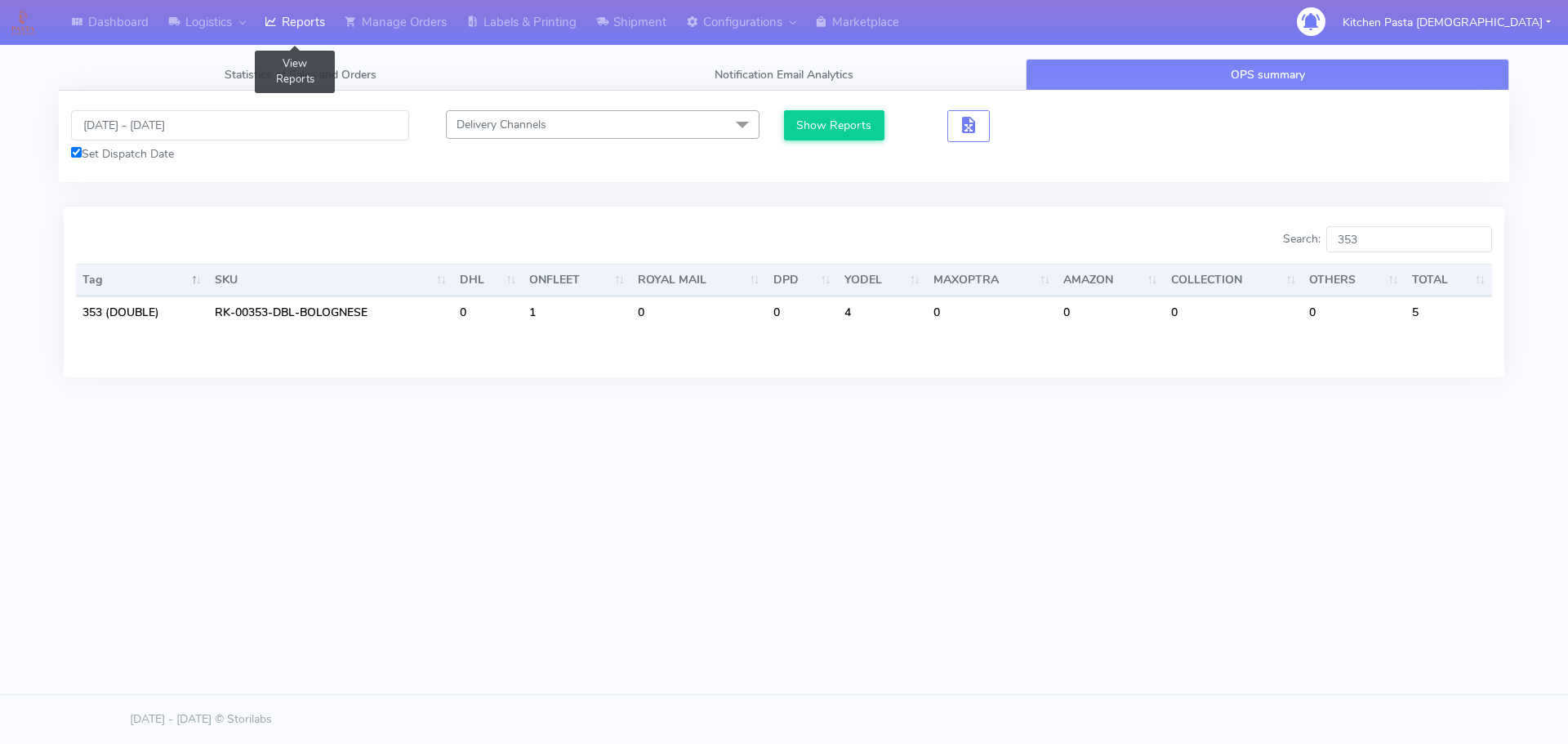
click at [309, 19] on link "Reports" at bounding box center [294, 23] width 80 height 45
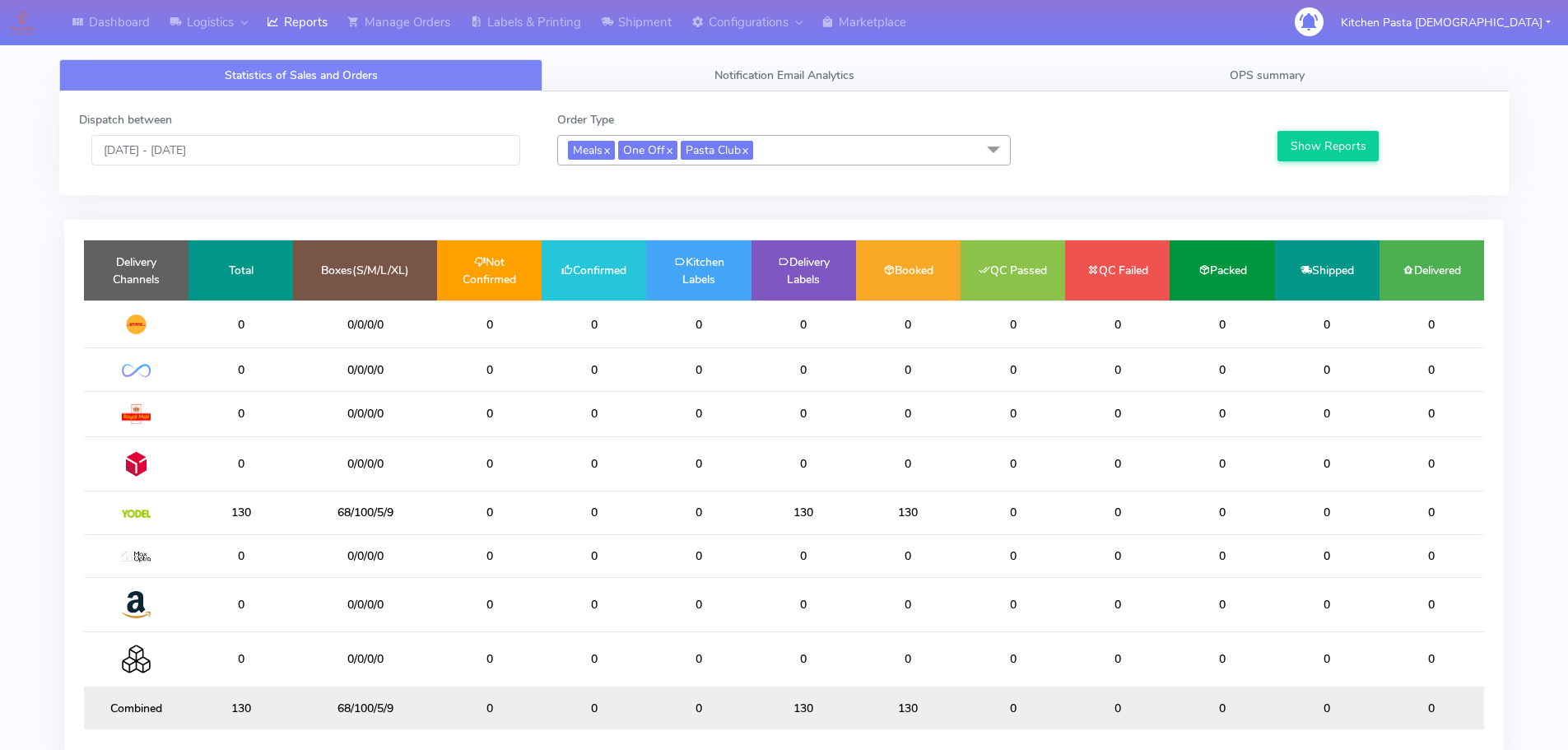
click at [1278, 107] on div "Dispatch between 10/08/2025 - 10/08/2025 Order Type Meals x One Off x Pasta Clu…" at bounding box center [784, 143] width 1449 height 104
click at [1294, 64] on link "OPS summary" at bounding box center [1266, 75] width 483 height 32
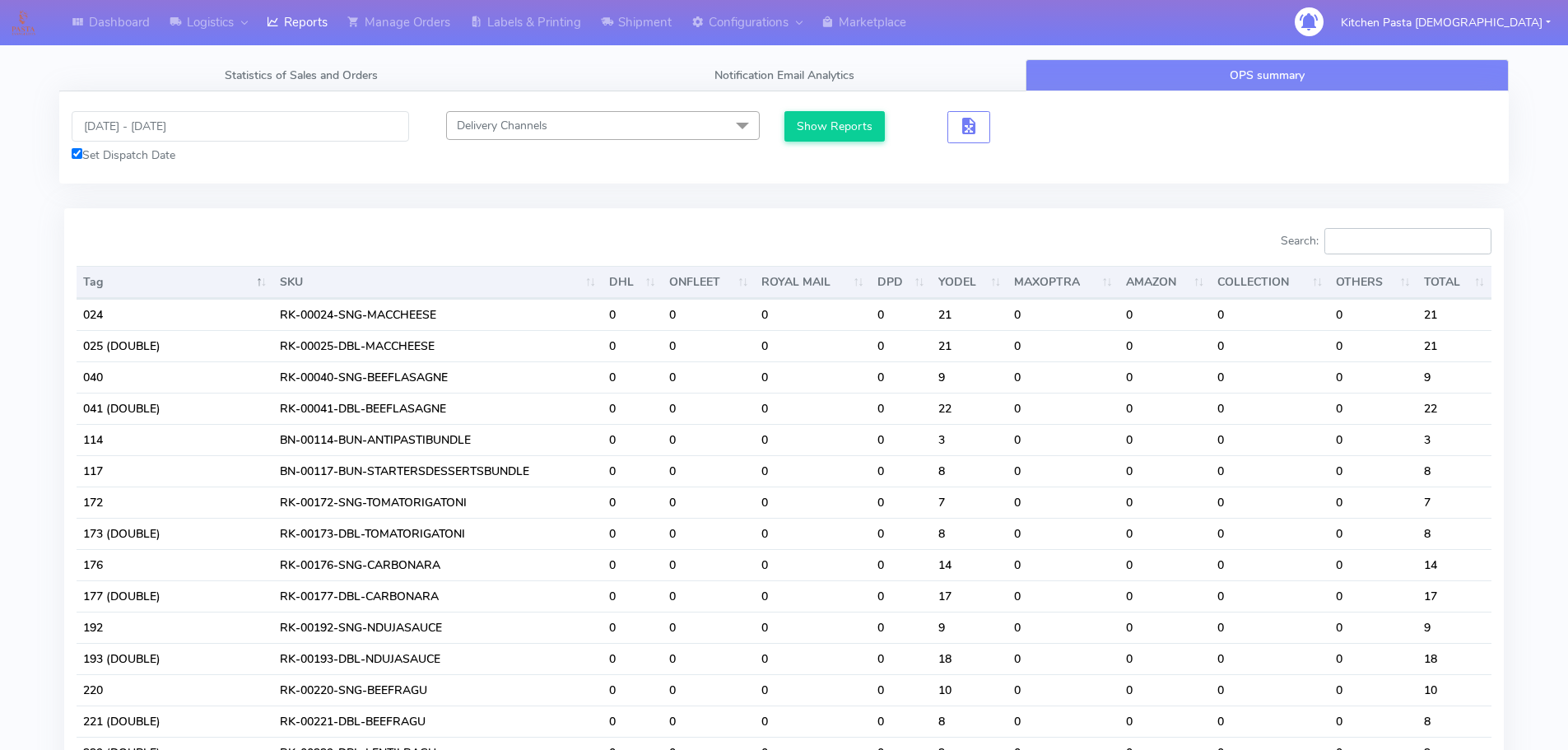
click at [1379, 244] on input "Search:" at bounding box center [1407, 241] width 167 height 26
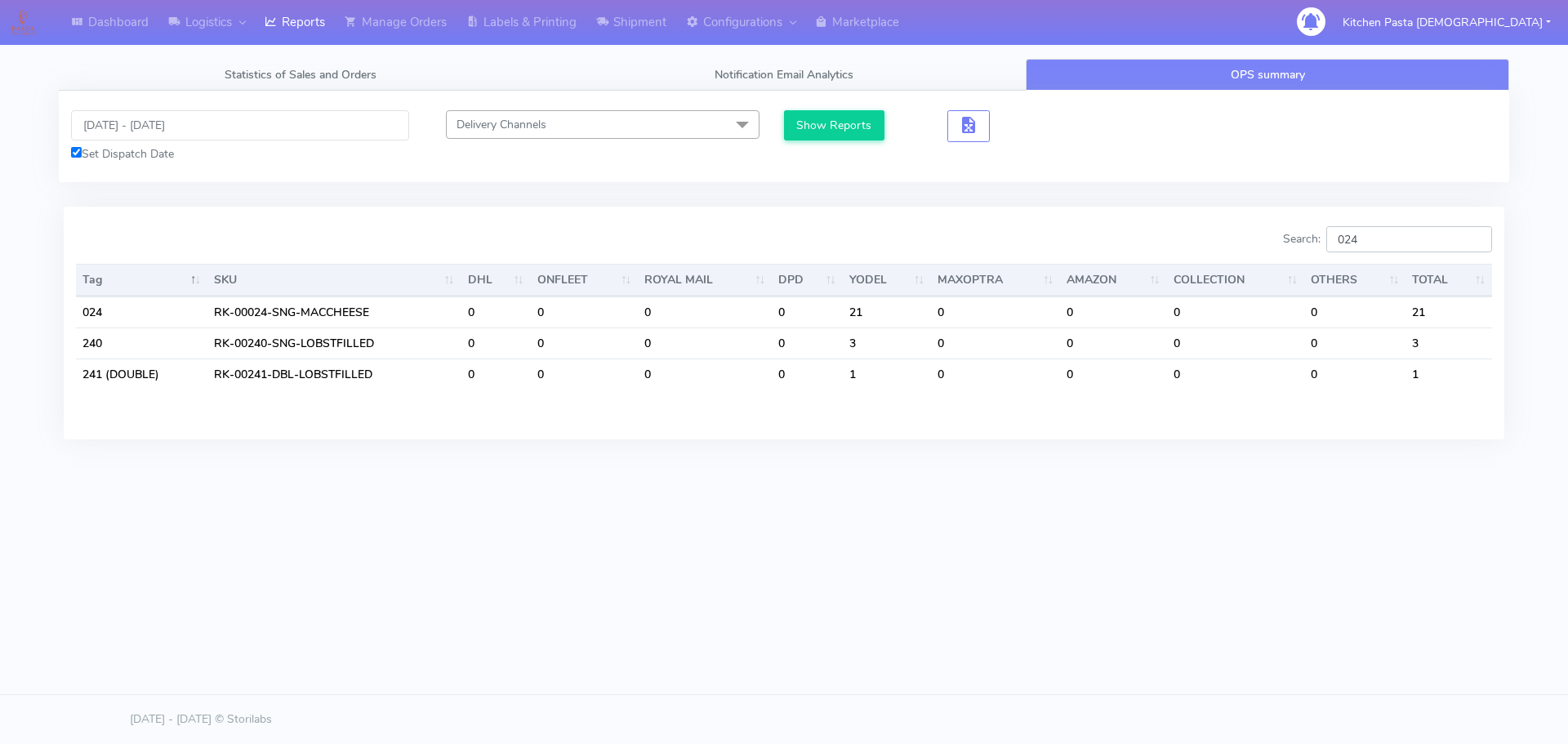
click at [1412, 238] on input "024" at bounding box center [1409, 239] width 166 height 26
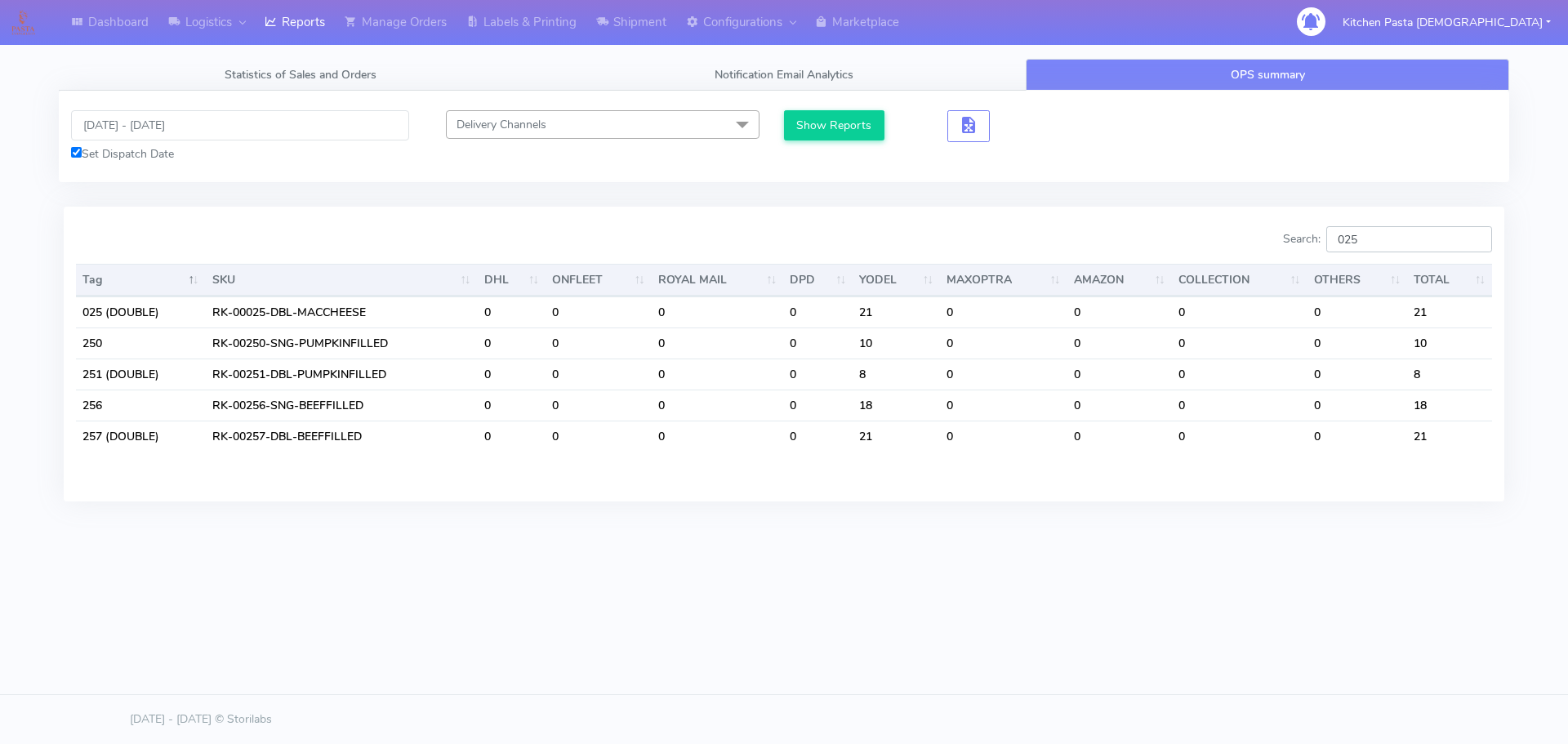
type input "025"
drag, startPoint x: 237, startPoint y: 91, endPoint x: 243, endPoint y: 127, distance: 36.5
click at [242, 91] on div "10/08/2025 - 10/08/2025 Set Dispatch Date Delivery Channels Select All DHL OnFl…" at bounding box center [784, 136] width 1451 height 91
click at [244, 132] on input "[DATE] - [DATE]" at bounding box center [240, 125] width 338 height 30
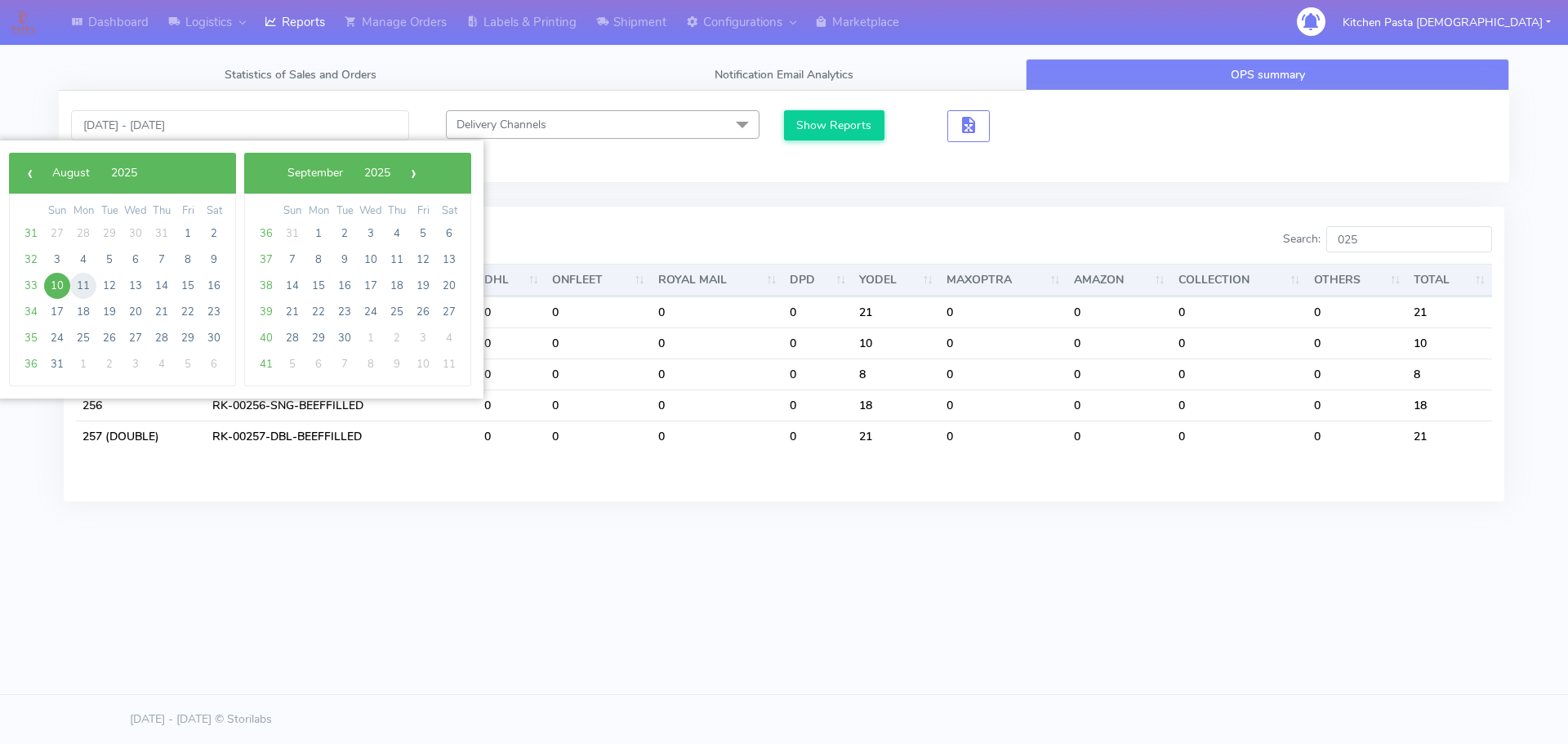
click at [77, 286] on span "11" at bounding box center [83, 285] width 26 height 26
type input "[DATE] - [DATE]"
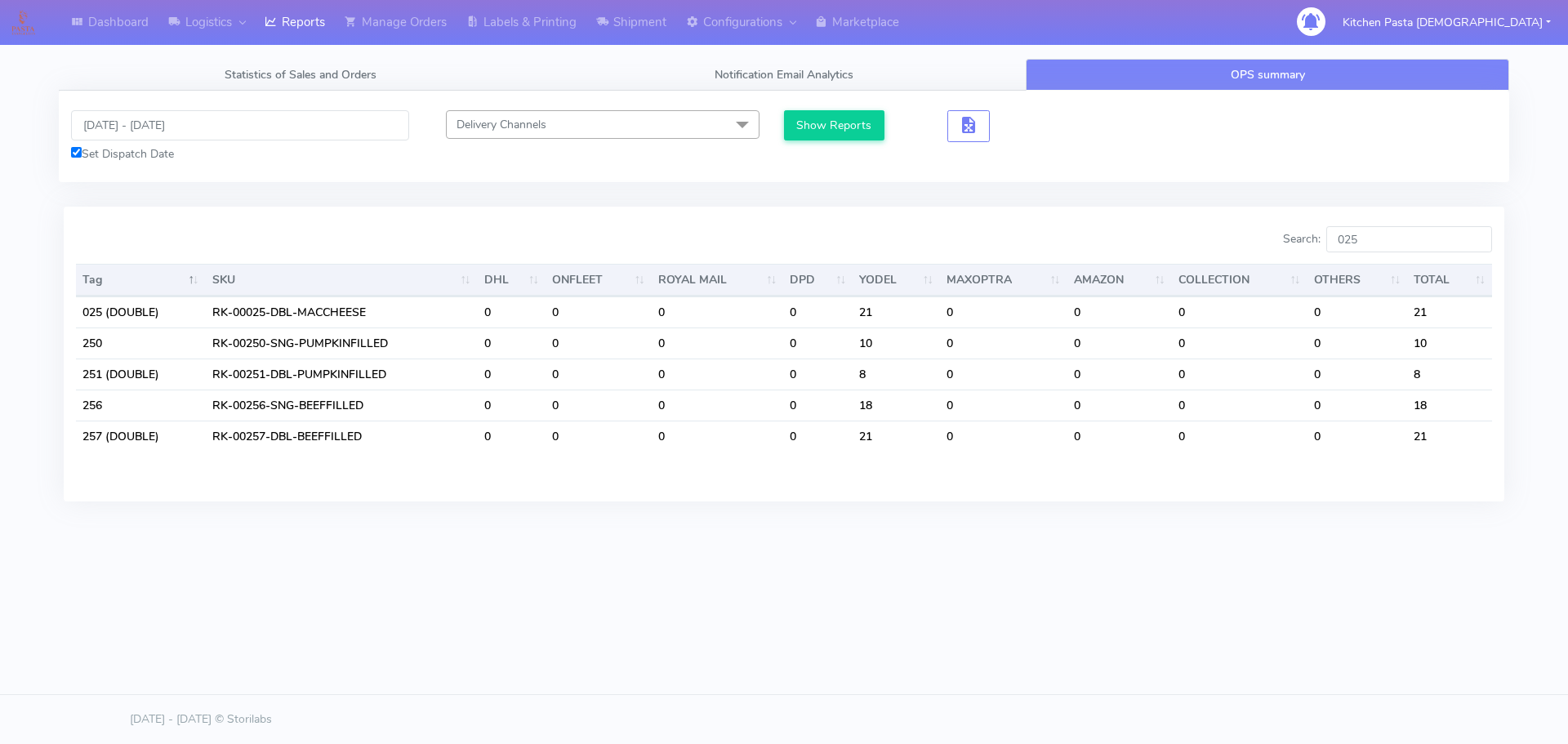
click at [815, 141] on div "Show Reports" at bounding box center [860, 126] width 151 height 32
click at [829, 131] on button "Show Reports" at bounding box center [835, 125] width 101 height 30
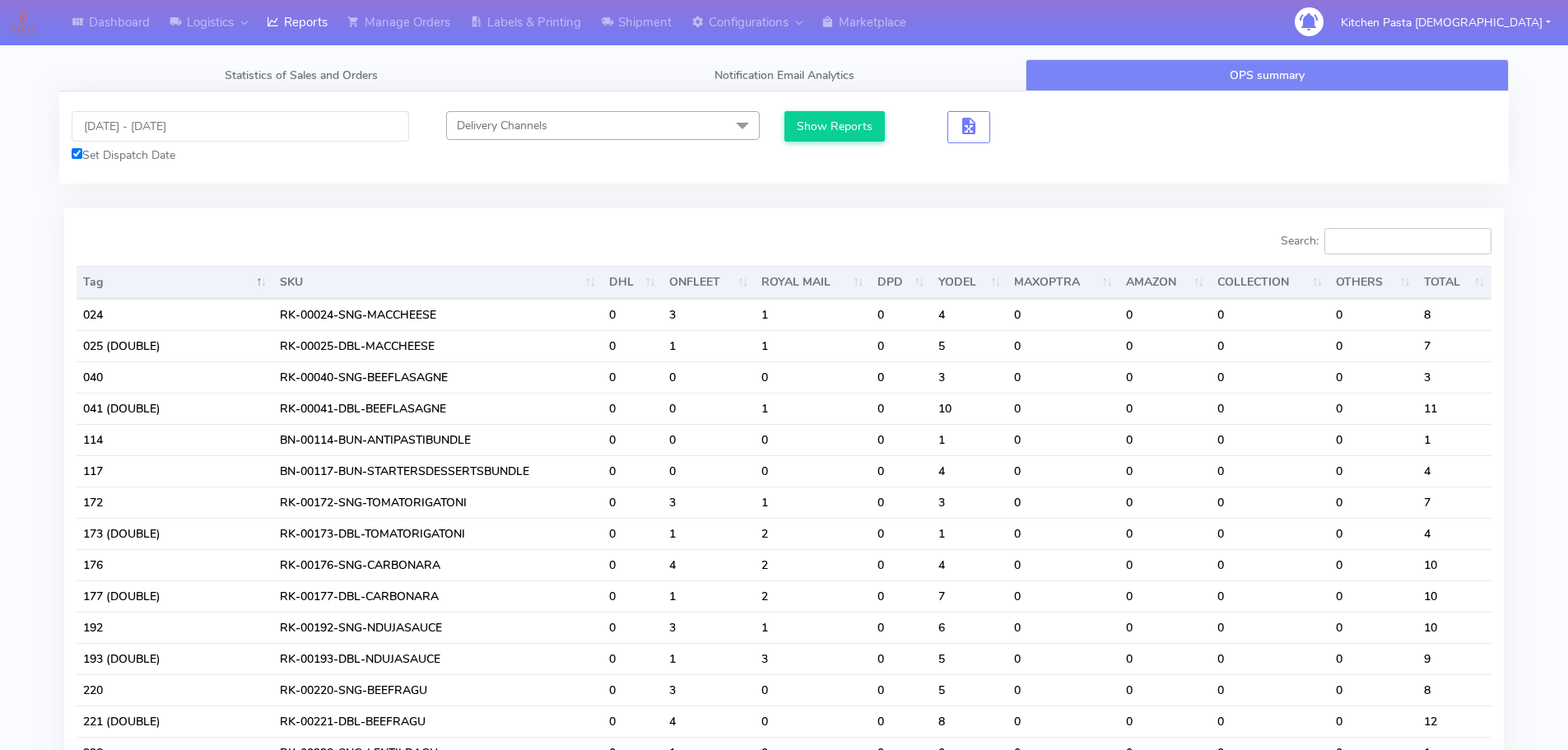
click at [1371, 246] on input "Search:" at bounding box center [1407, 241] width 167 height 26
click at [1385, 241] on input "Search:" at bounding box center [1407, 241] width 167 height 26
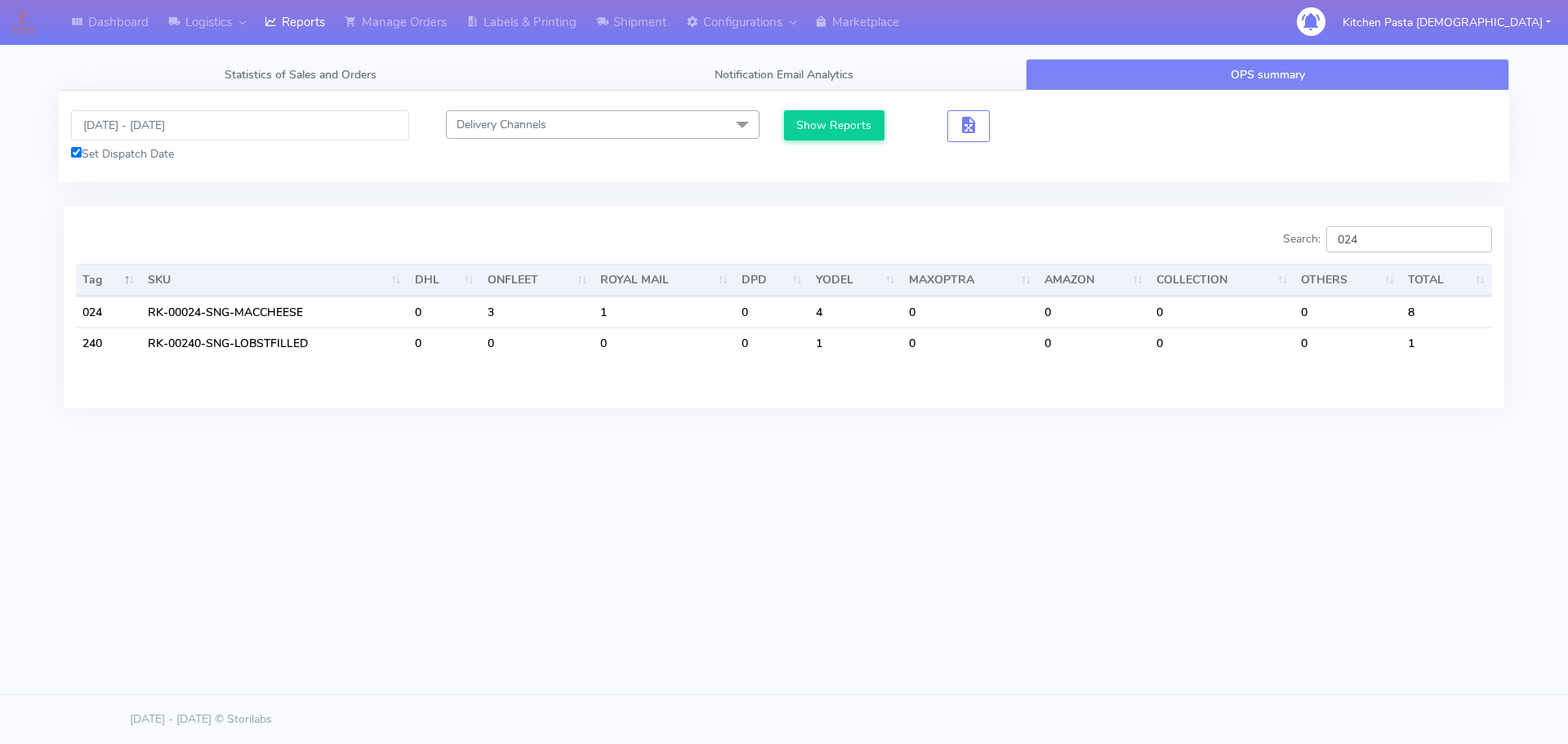
click at [1433, 239] on input "024" at bounding box center [1409, 239] width 166 height 26
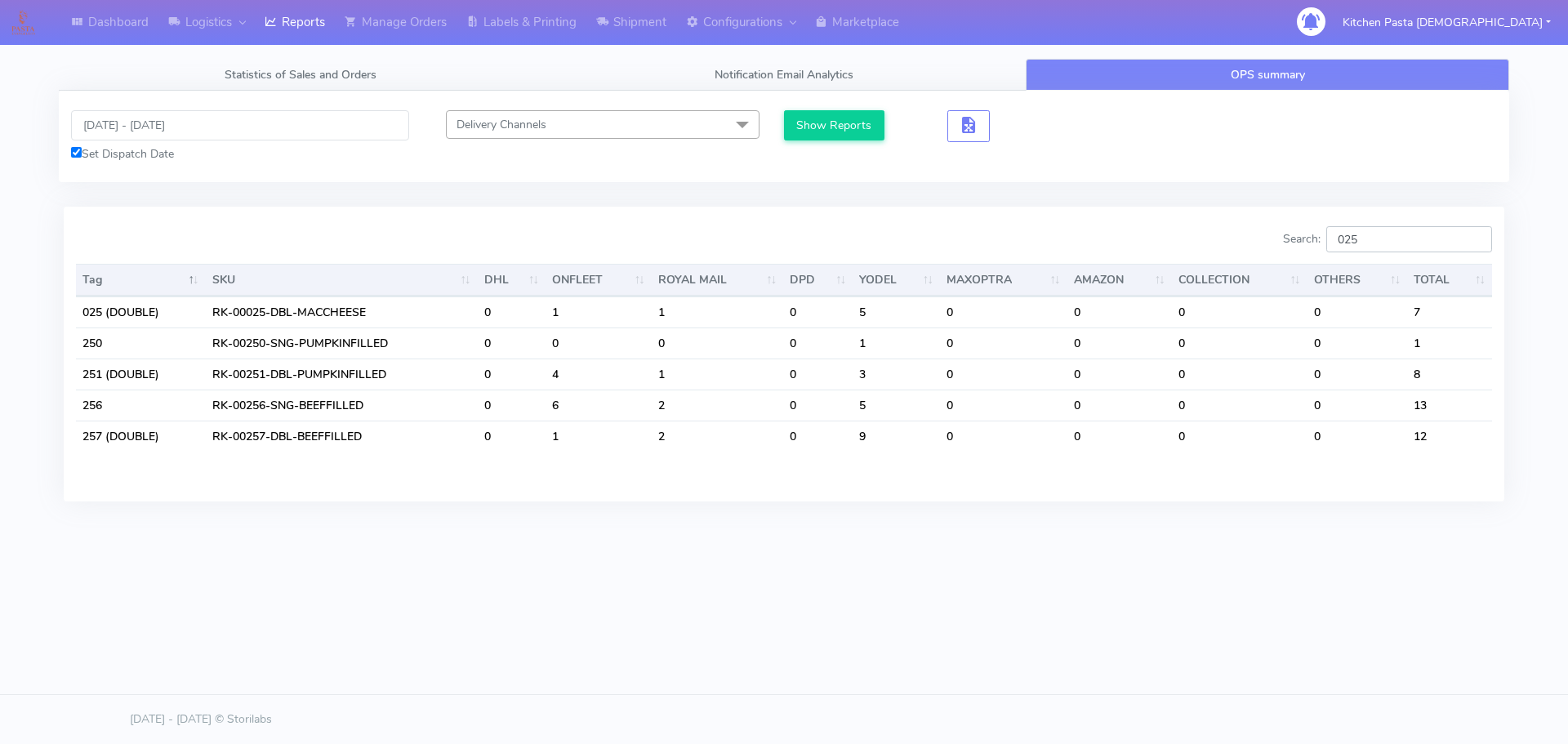
type input "025"
click at [260, 120] on input "[DATE] - [DATE]" at bounding box center [240, 125] width 338 height 30
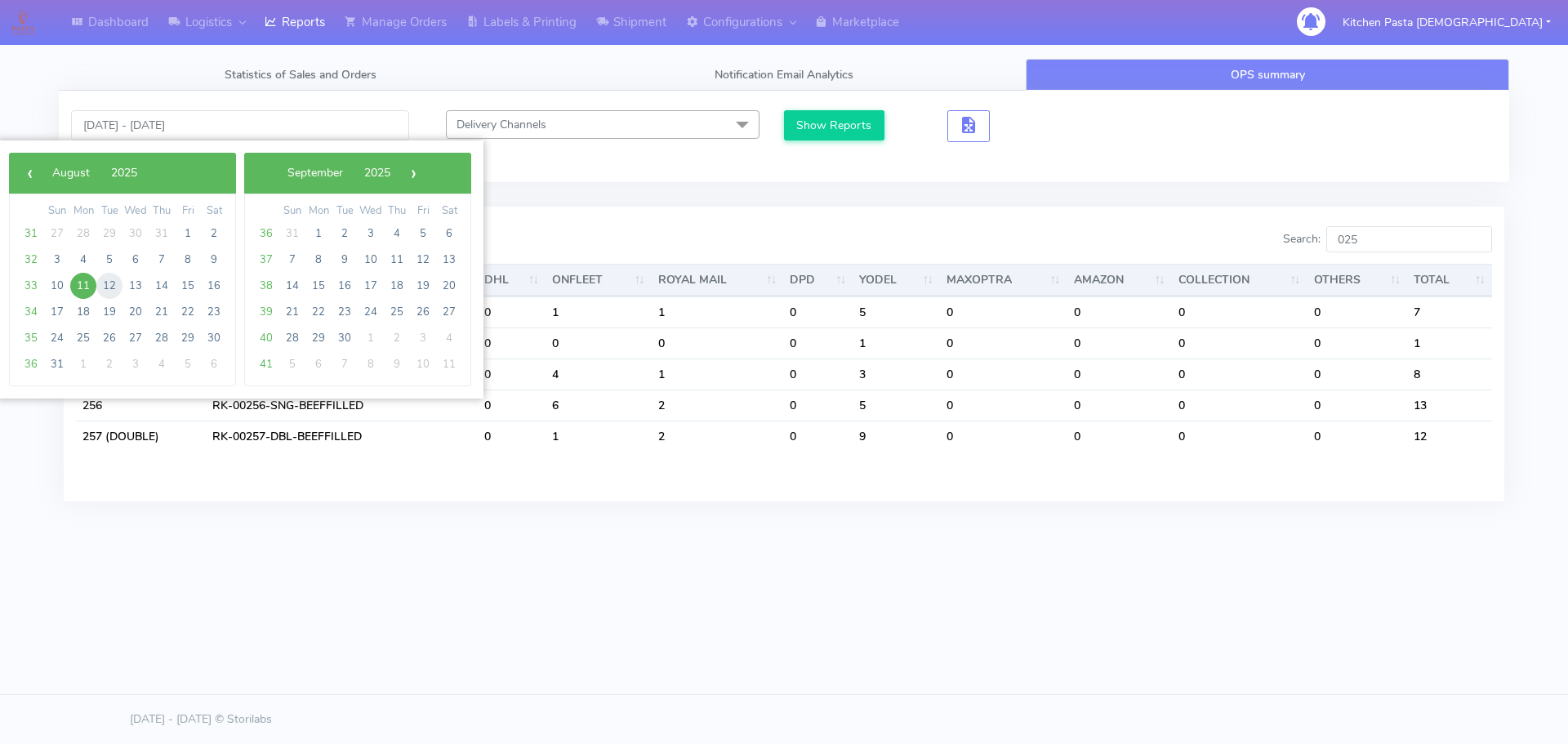
click at [113, 284] on span "12" at bounding box center [109, 285] width 26 height 26
click at [112, 285] on span "12" at bounding box center [109, 285] width 26 height 26
type input "12/08/2025 - 12/08/2025"
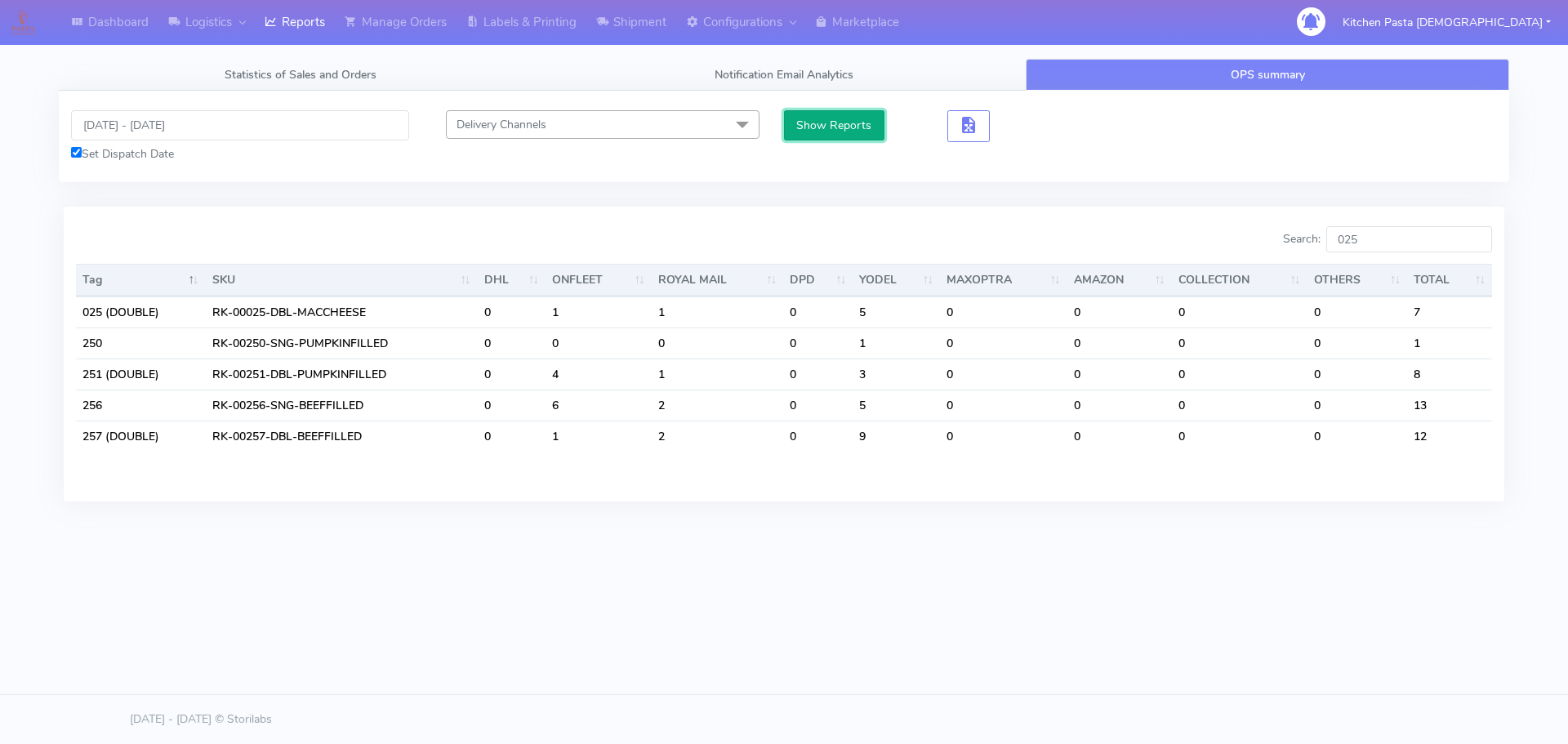
click at [828, 122] on button "Show Reports" at bounding box center [835, 125] width 101 height 30
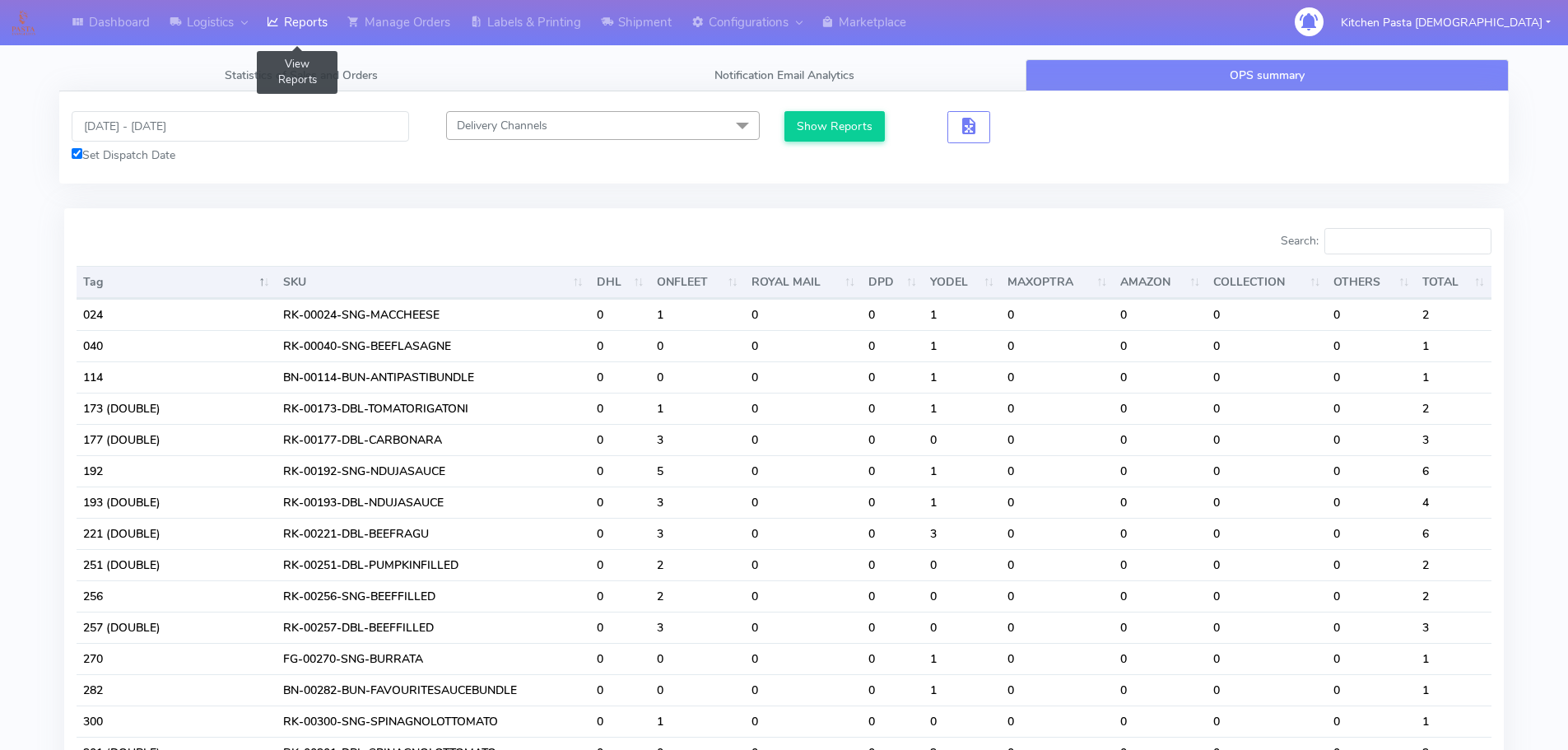
click at [329, 41] on link "Reports" at bounding box center [297, 23] width 80 height 46
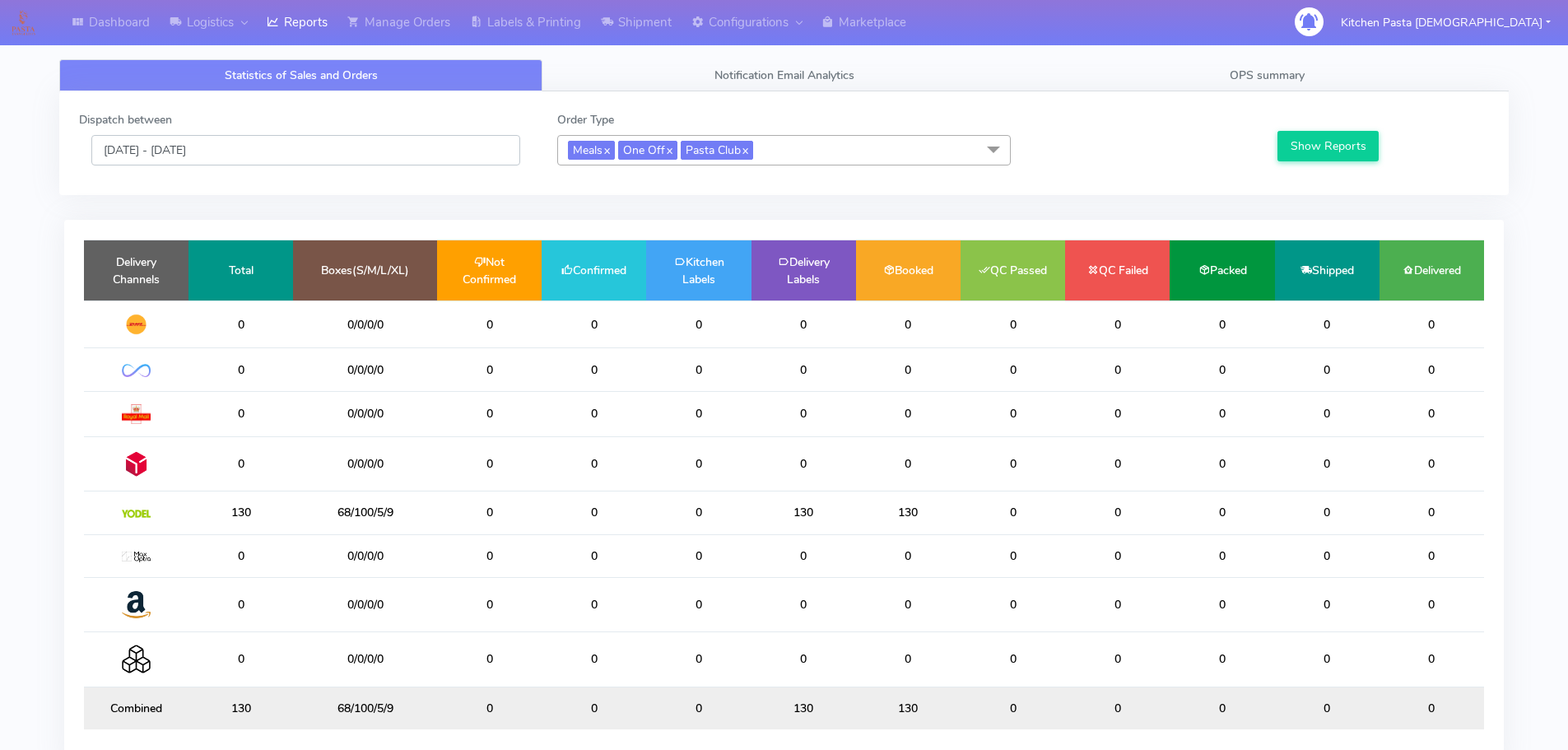
click at [199, 152] on input "10/08/2025 - 10/08/2025" at bounding box center [305, 151] width 429 height 30
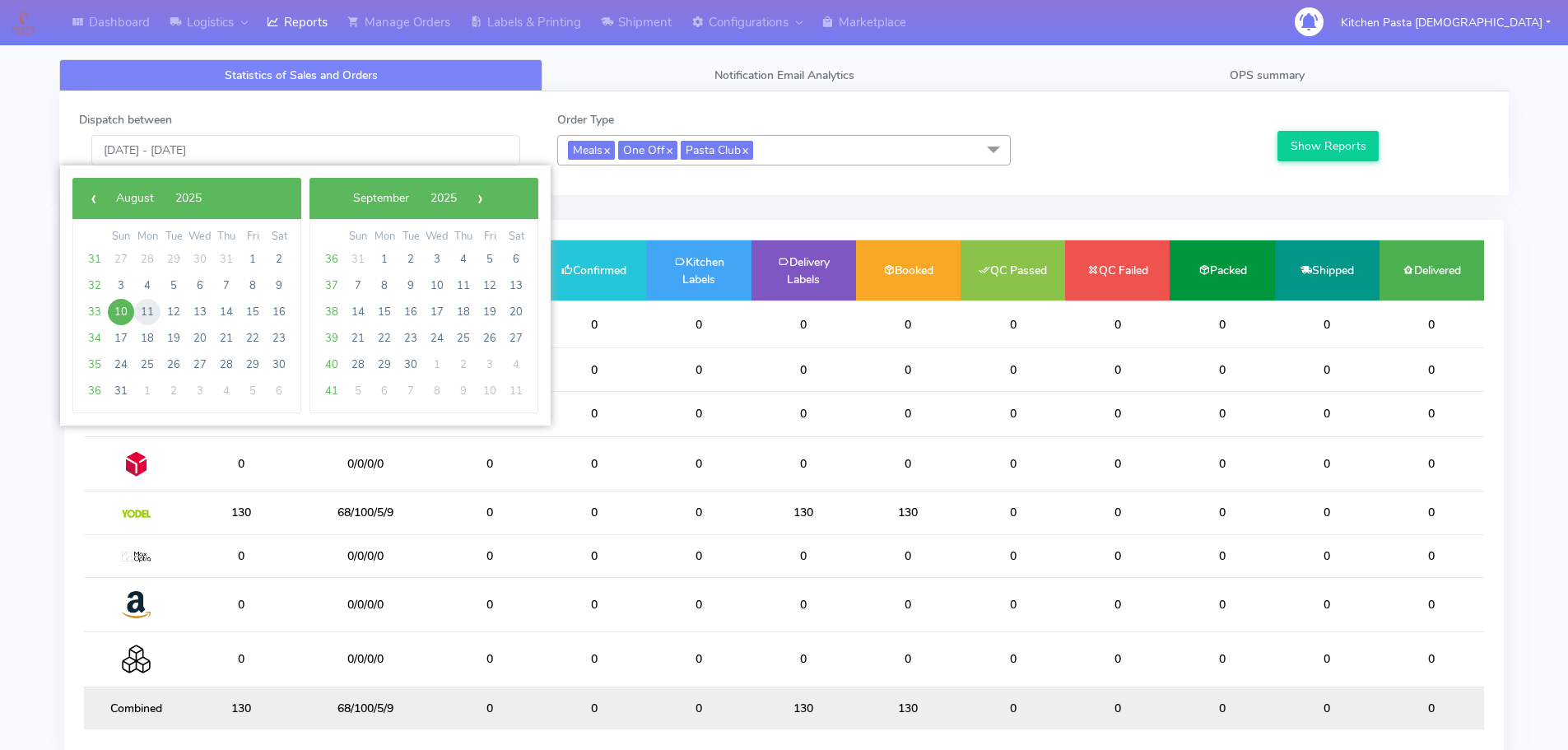
click at [148, 311] on span "11" at bounding box center [147, 311] width 26 height 26
type input "[DATE] - [DATE]"
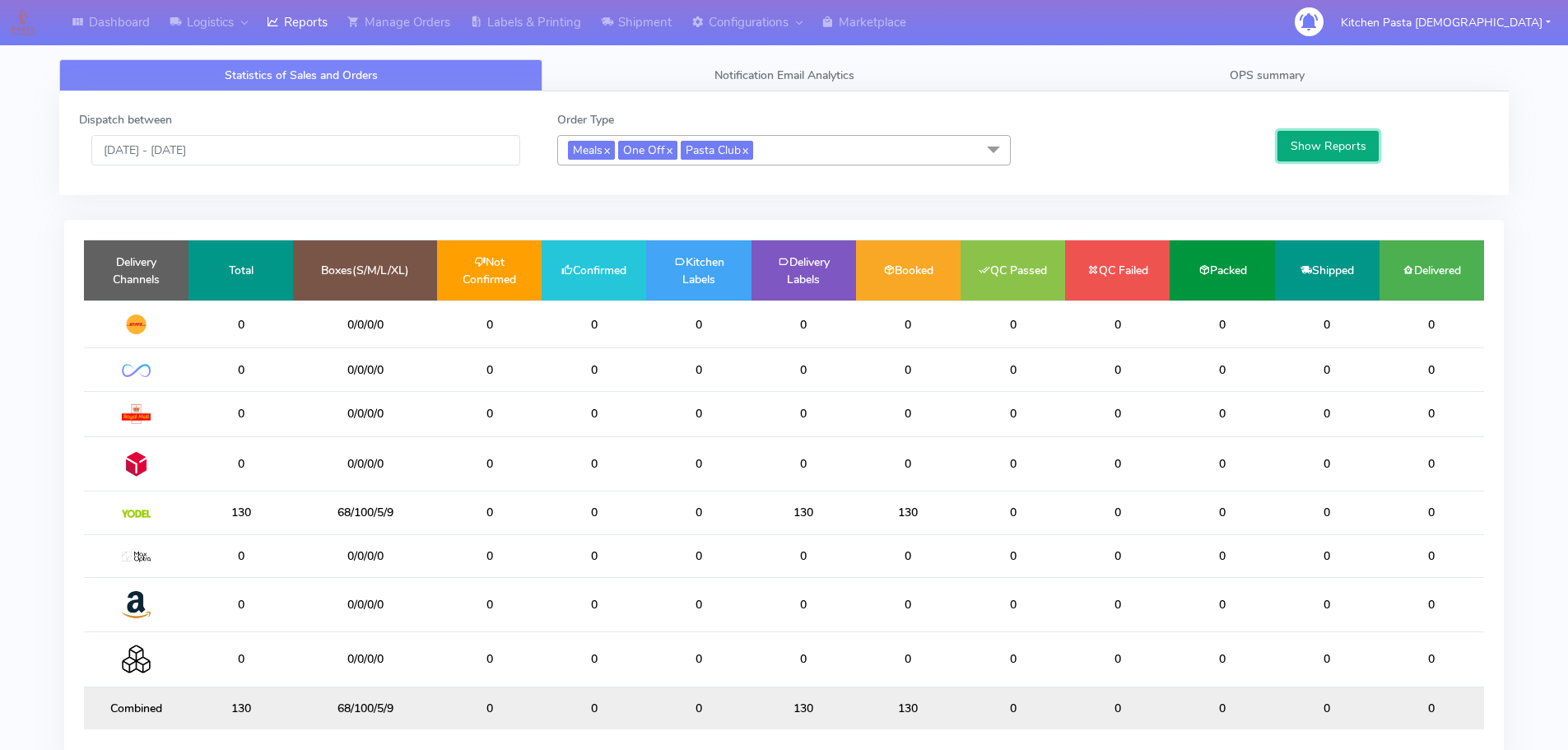
click at [1323, 157] on button "Show Reports" at bounding box center [1328, 146] width 101 height 30
click at [1324, 68] on link "OPS summary" at bounding box center [1266, 75] width 483 height 32
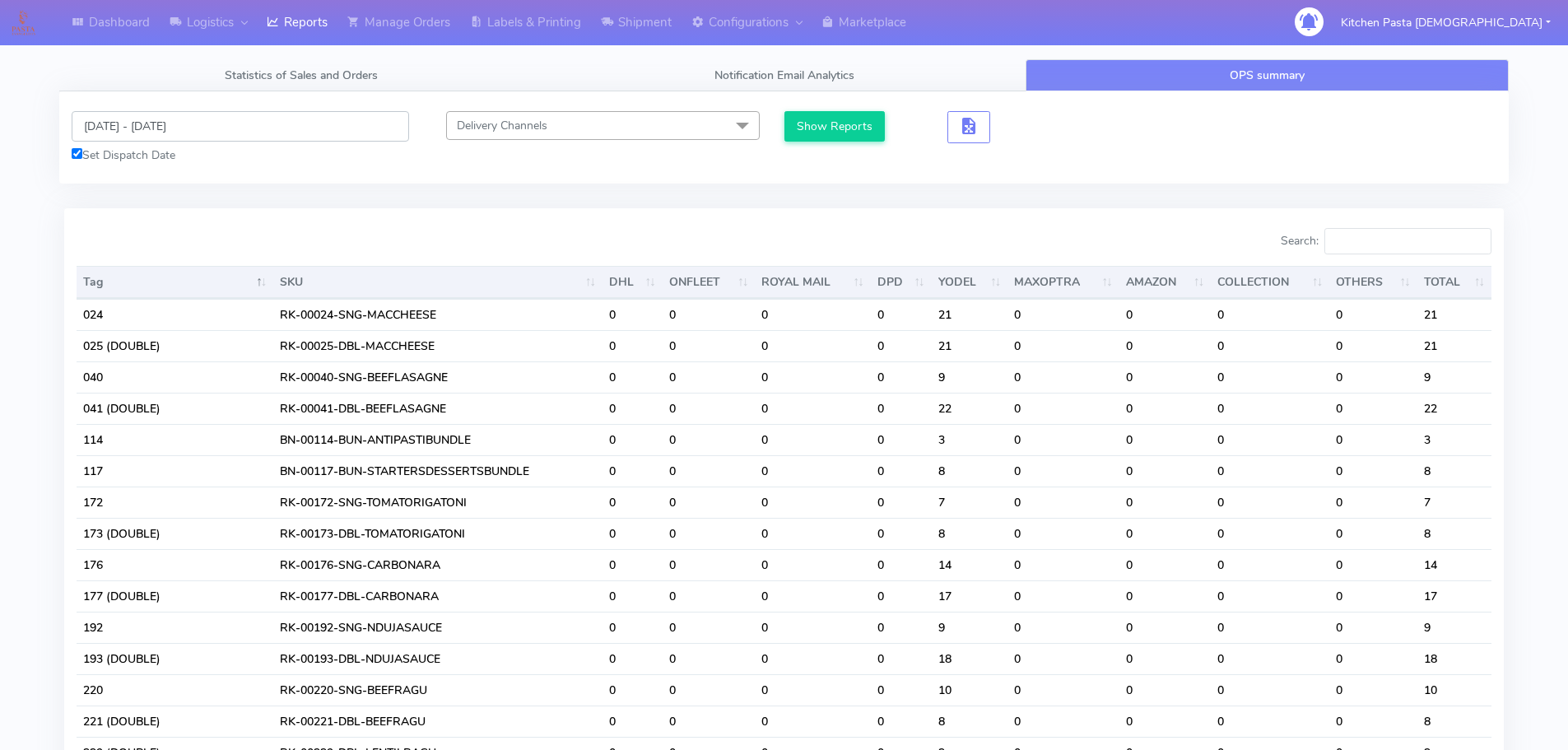
click at [228, 126] on input "[DATE] - [DATE]" at bounding box center [240, 126] width 337 height 30
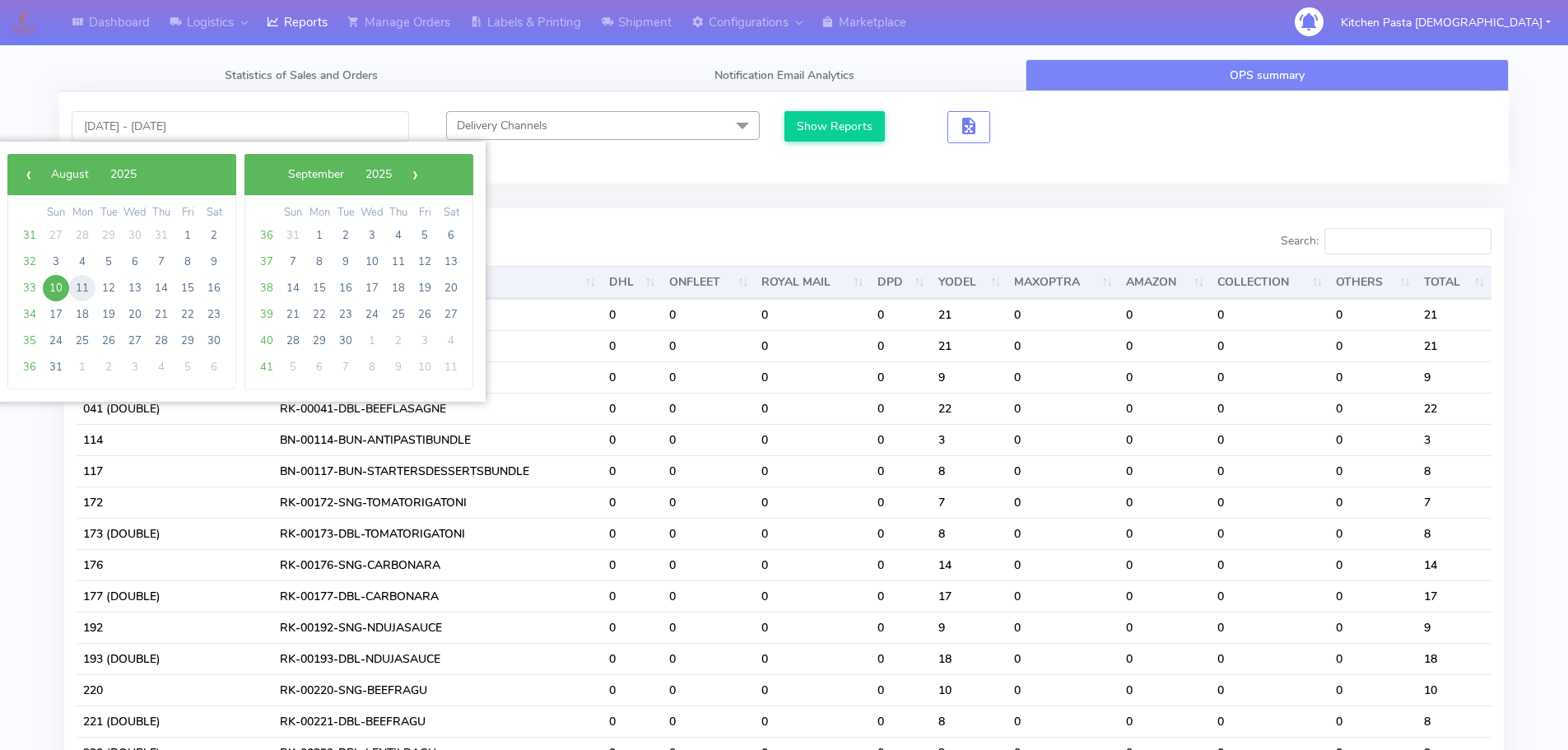
click at [79, 295] on span "11" at bounding box center [82, 287] width 26 height 26
type input "[DATE] - [DATE]"
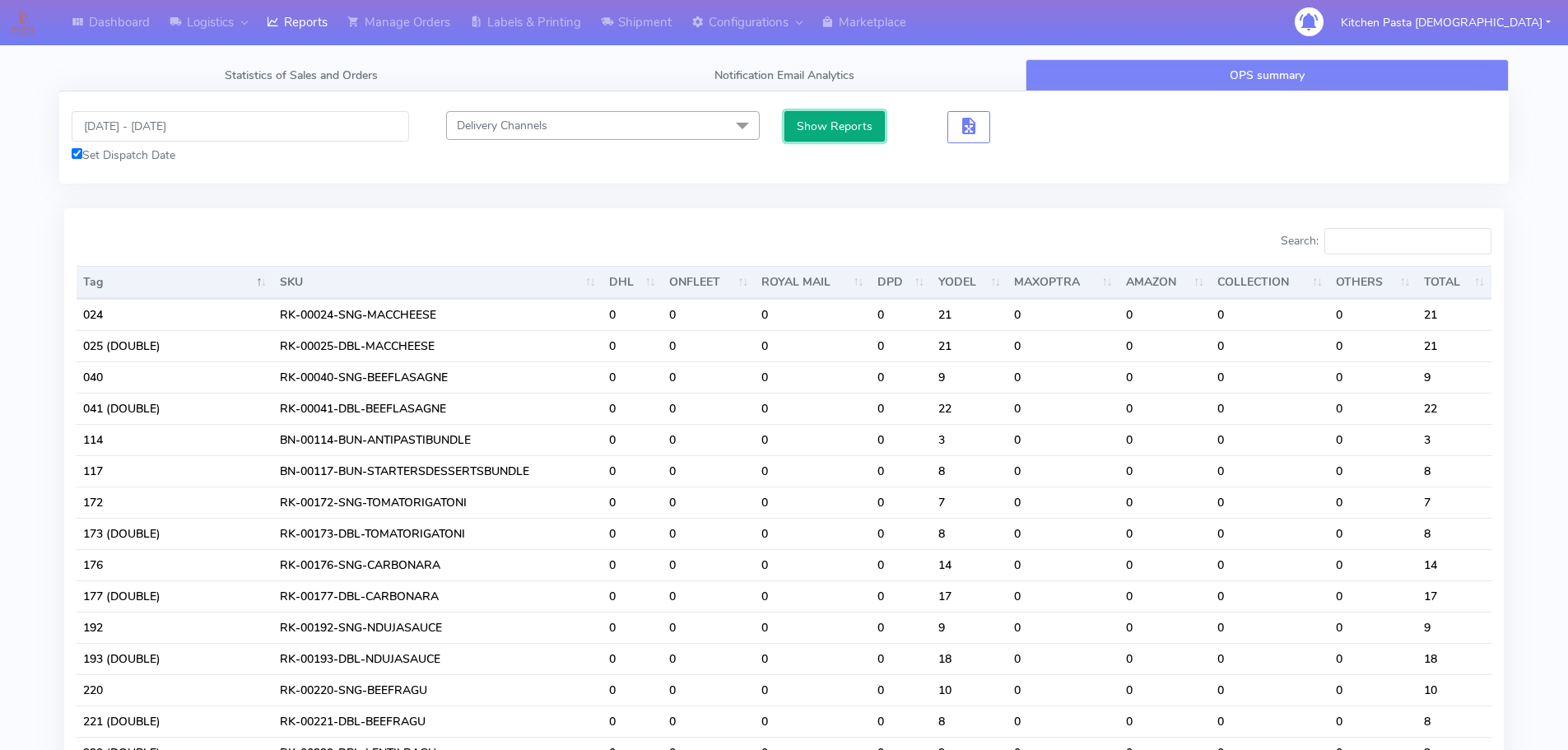
click at [815, 118] on button "Show Reports" at bounding box center [835, 126] width 101 height 30
click at [1389, 235] on input "Search:" at bounding box center [1407, 241] width 167 height 26
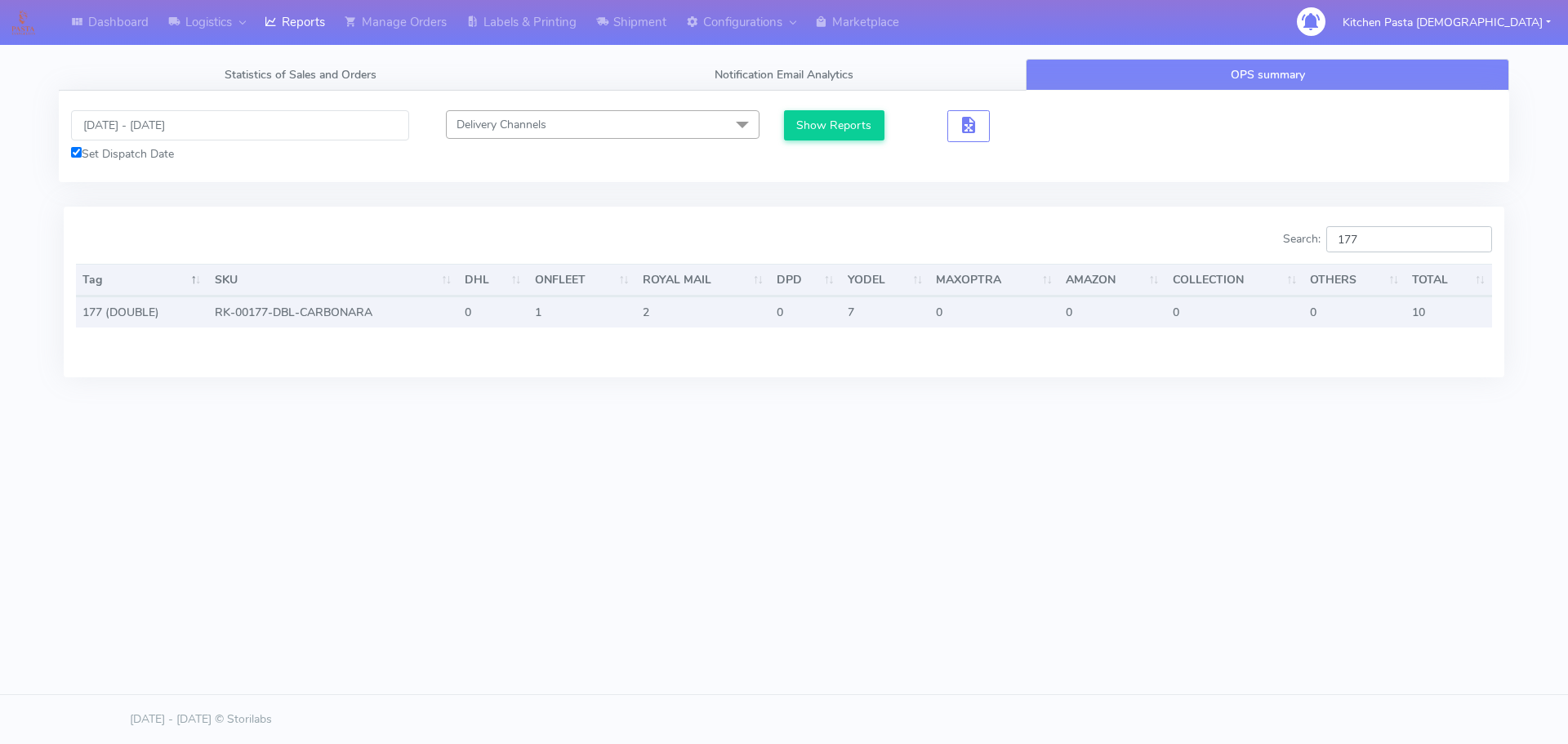
type input "177"
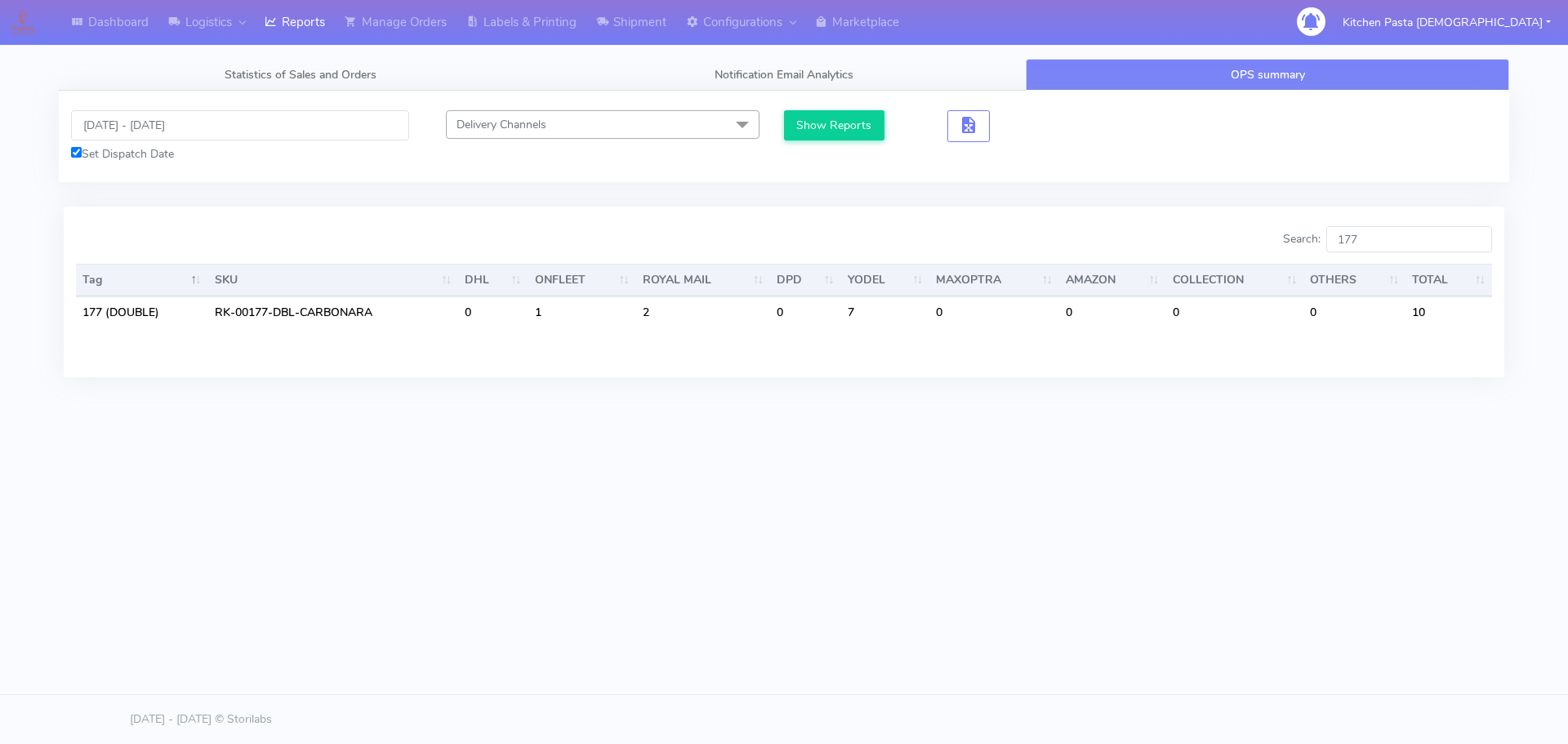
drag, startPoint x: 962, startPoint y: 412, endPoint x: 1259, endPoint y: 281, distance: 324.6
click at [969, 412] on div "Statistics of Sales and Orders Notification Email Analytics OPS summary Dispatc…" at bounding box center [784, 242] width 1475 height 367
drag, startPoint x: 1400, startPoint y: 235, endPoint x: 1265, endPoint y: 257, distance: 136.8
click at [1265, 257] on div "Search: 177" at bounding box center [1143, 242] width 695 height 33
click at [1179, 531] on div "Dashboard Logistics London Logistics Reports Manage Orders Labels & Printing Sh…" at bounding box center [784, 298] width 1568 height 596
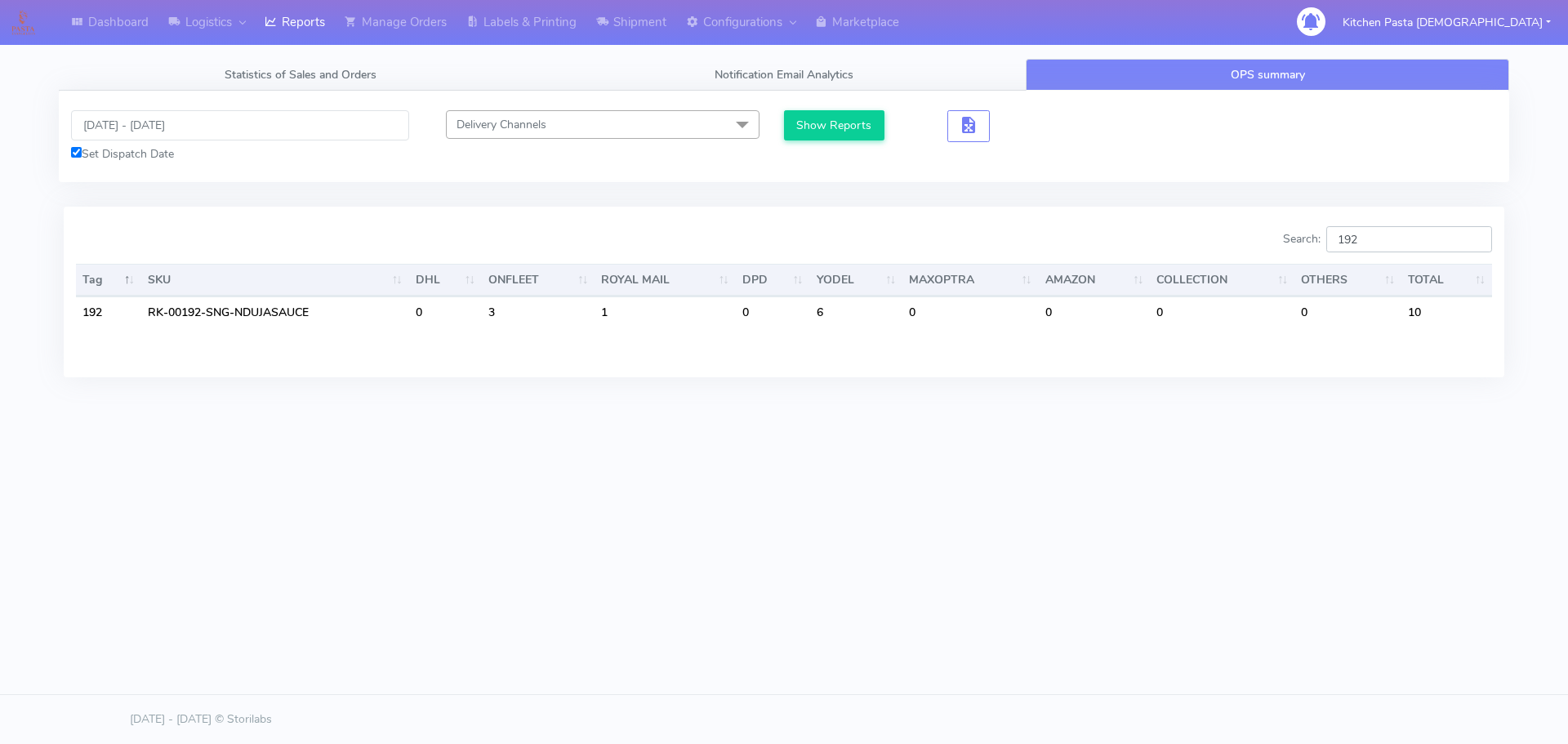
click at [1399, 234] on input "192" at bounding box center [1409, 239] width 166 height 26
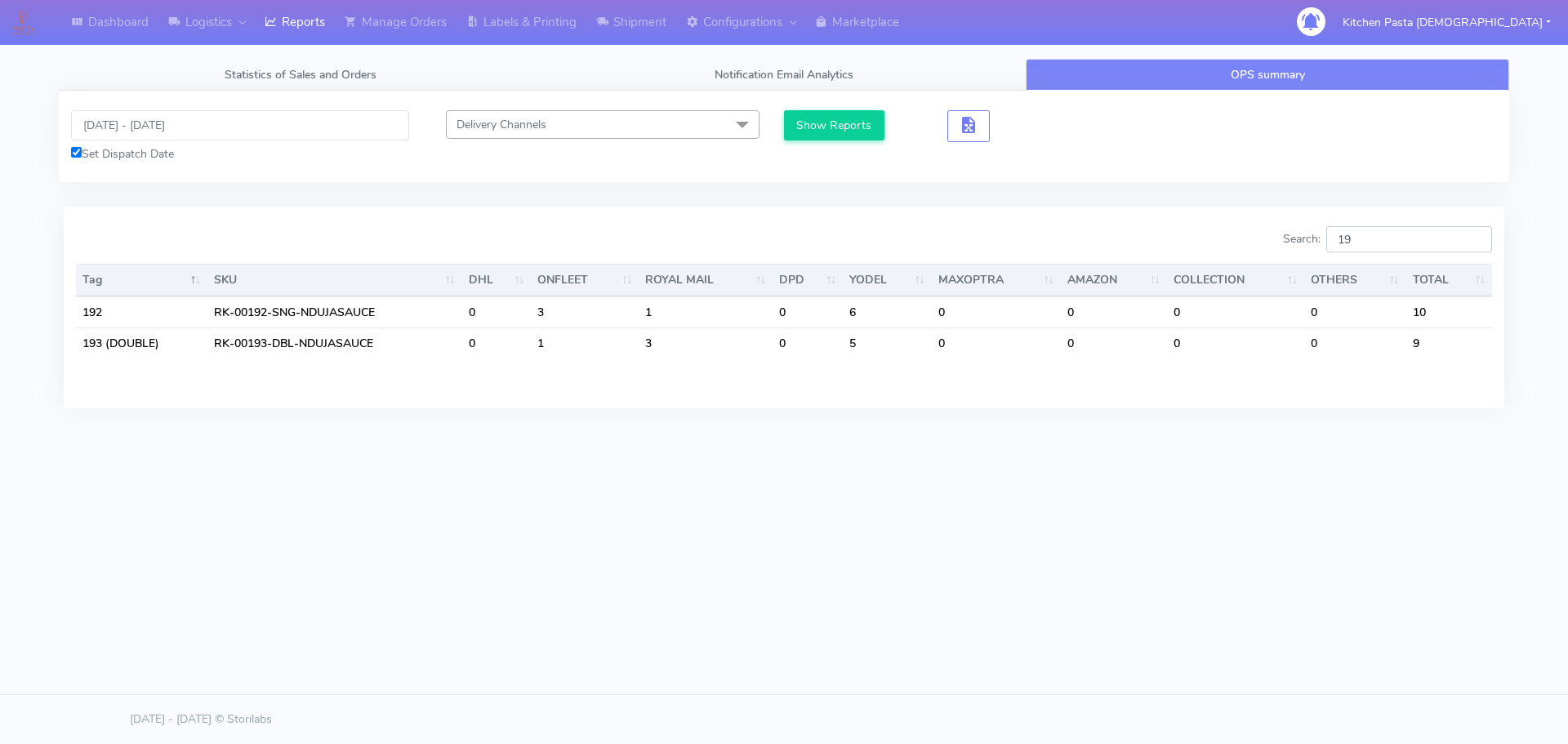
type input "1"
type input "2"
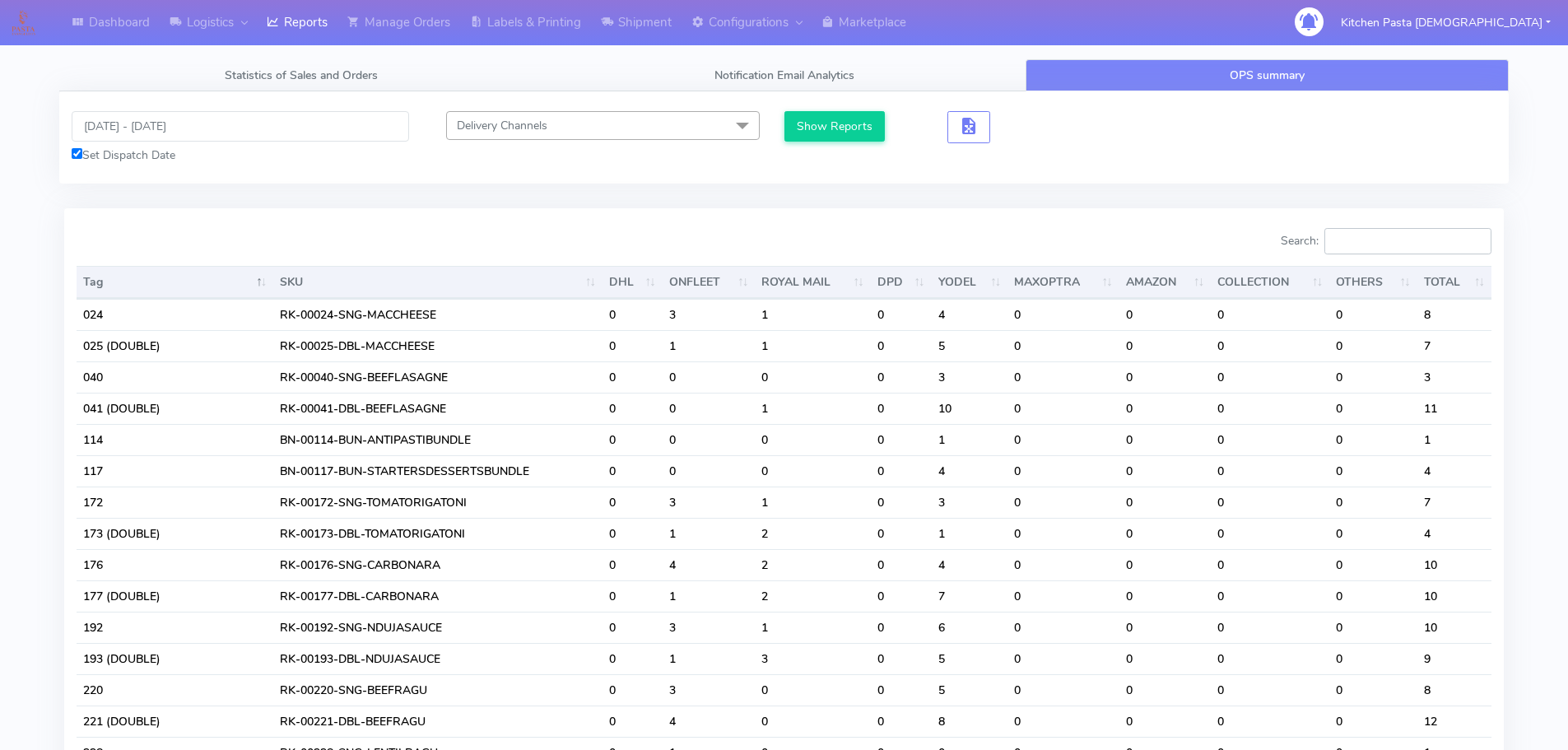
click at [1339, 236] on input "Search:" at bounding box center [1407, 241] width 167 height 26
click at [1363, 236] on input "Search:" at bounding box center [1407, 241] width 167 height 26
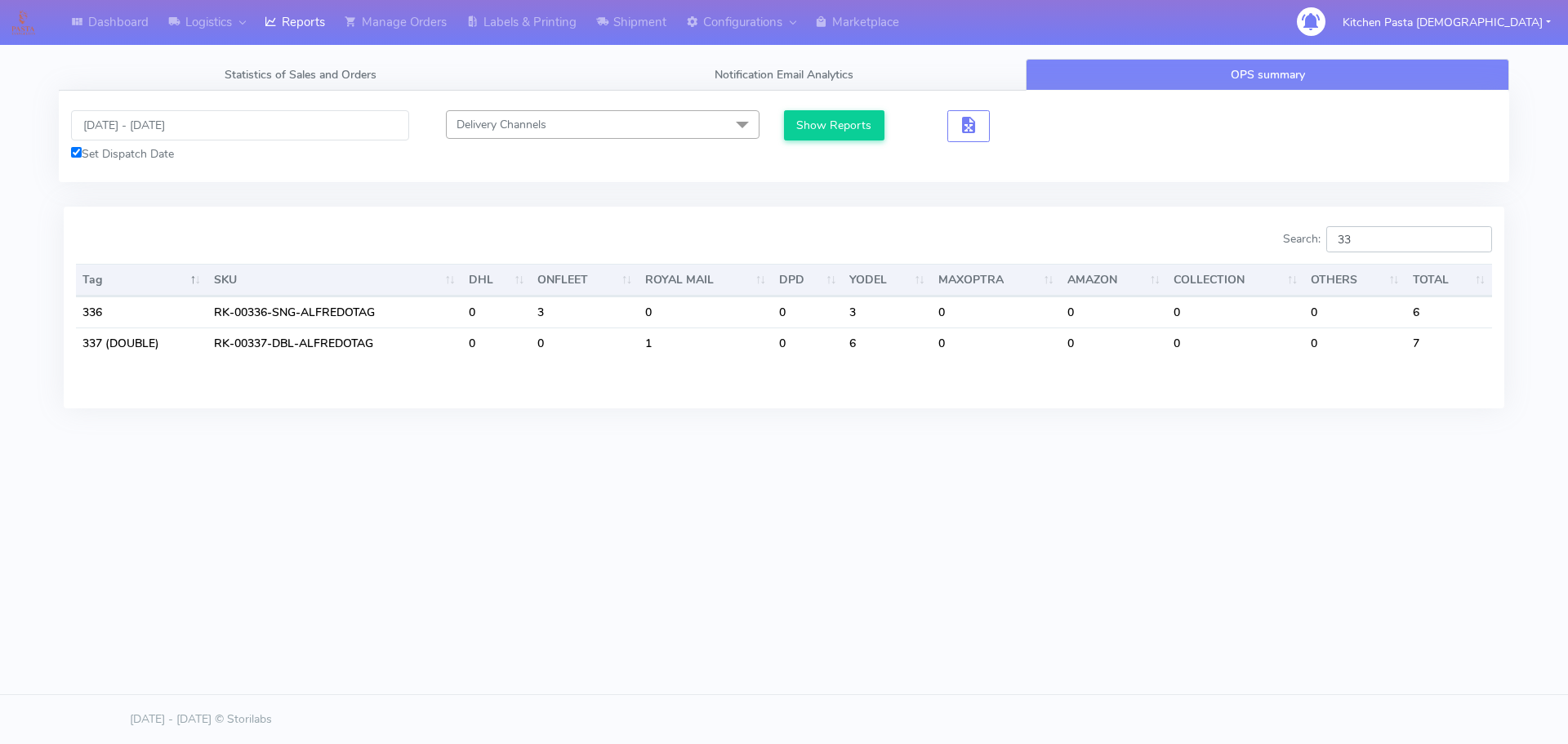
type input "3"
click at [1133, 548] on div "Dashboard Logistics London Logistics Reports Manage Orders Labels & Printing Sh…" at bounding box center [784, 298] width 1568 height 596
click at [1393, 241] on input "350" at bounding box center [1409, 239] width 166 height 26
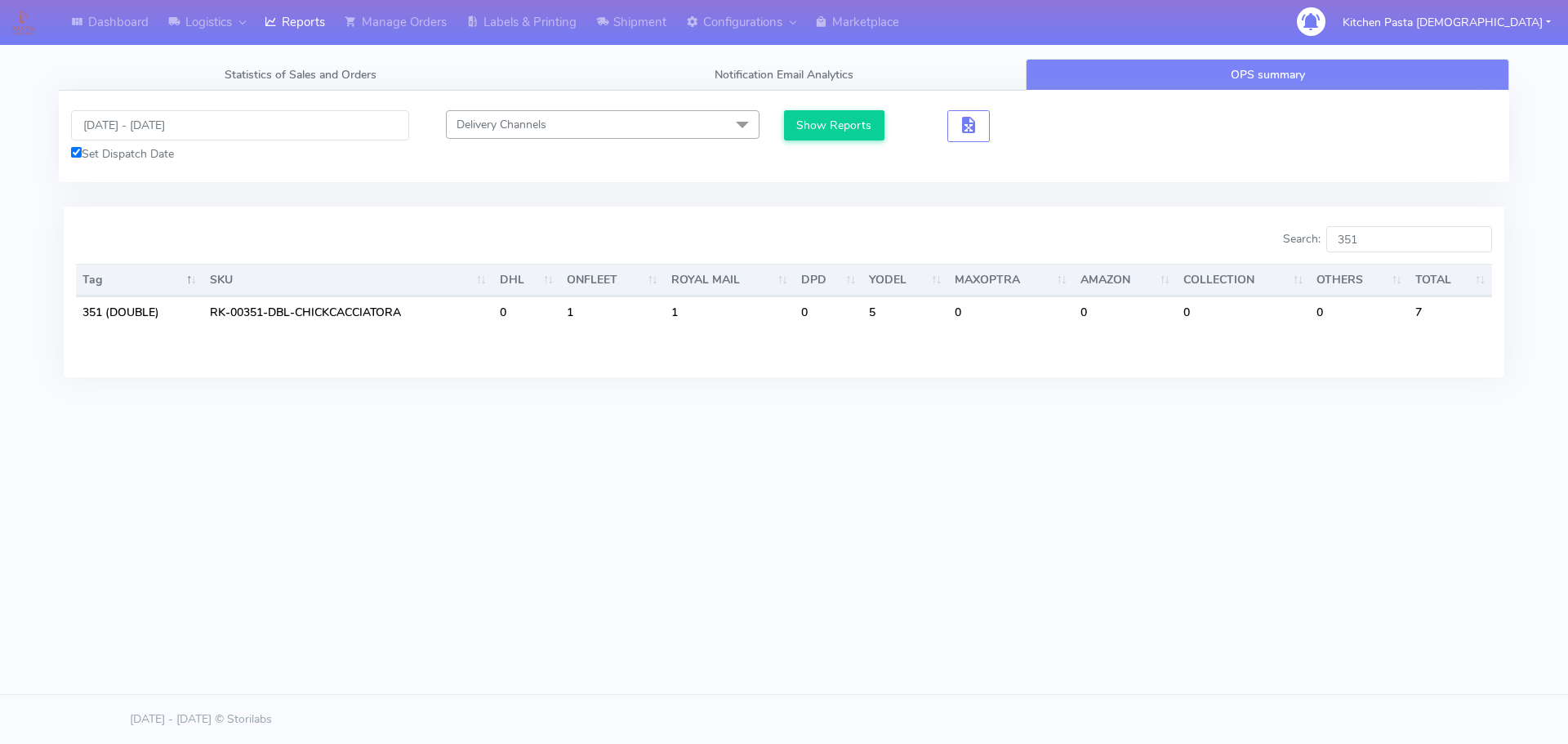
drag, startPoint x: 1087, startPoint y: 524, endPoint x: 1271, endPoint y: 267, distance: 316.1
click at [1086, 523] on div "Dashboard Logistics London Logistics Reports Manage Orders Labels & Printing Sh…" at bounding box center [784, 298] width 1568 height 596
click at [1359, 240] on input "351" at bounding box center [1409, 239] width 166 height 26
click at [1373, 242] on input "351" at bounding box center [1409, 239] width 166 height 26
type input "353"
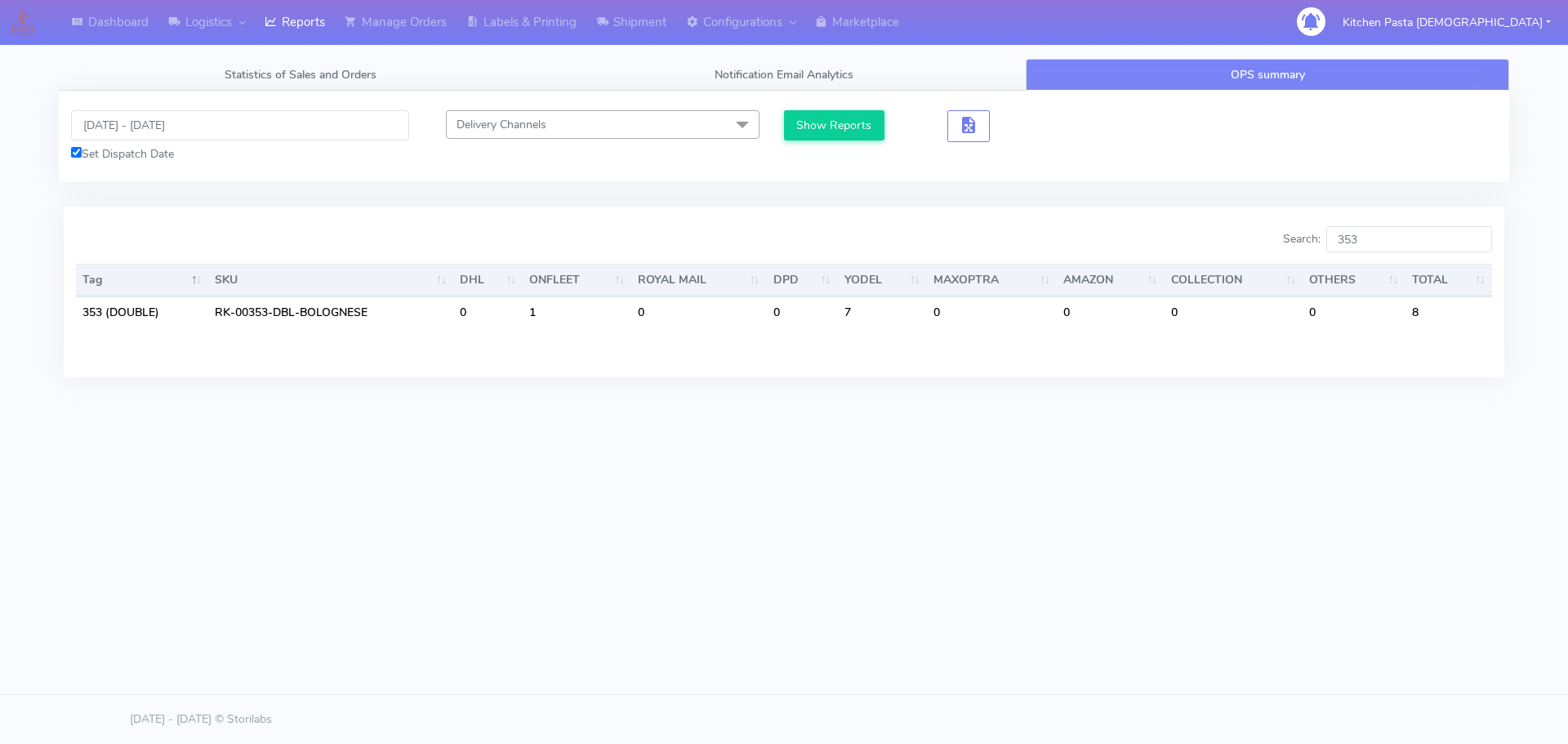
click at [1107, 524] on div "Dashboard Logistics London Logistics Reports Manage Orders Labels & Printing Sh…" at bounding box center [784, 298] width 1568 height 596
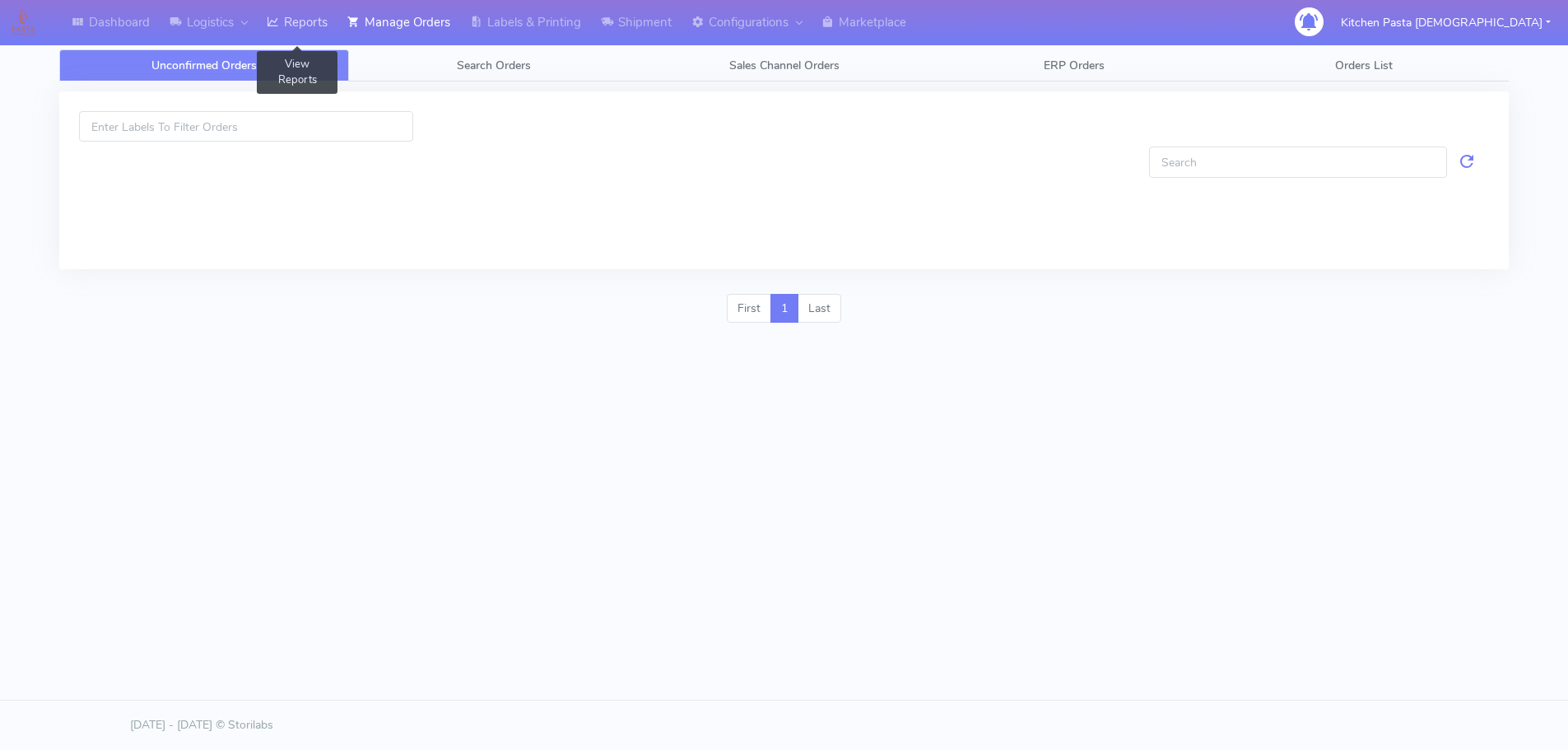
drag, startPoint x: 302, startPoint y: 21, endPoint x: 321, endPoint y: 22, distance: 19.0
click at [303, 21] on link "Reports" at bounding box center [297, 23] width 80 height 46
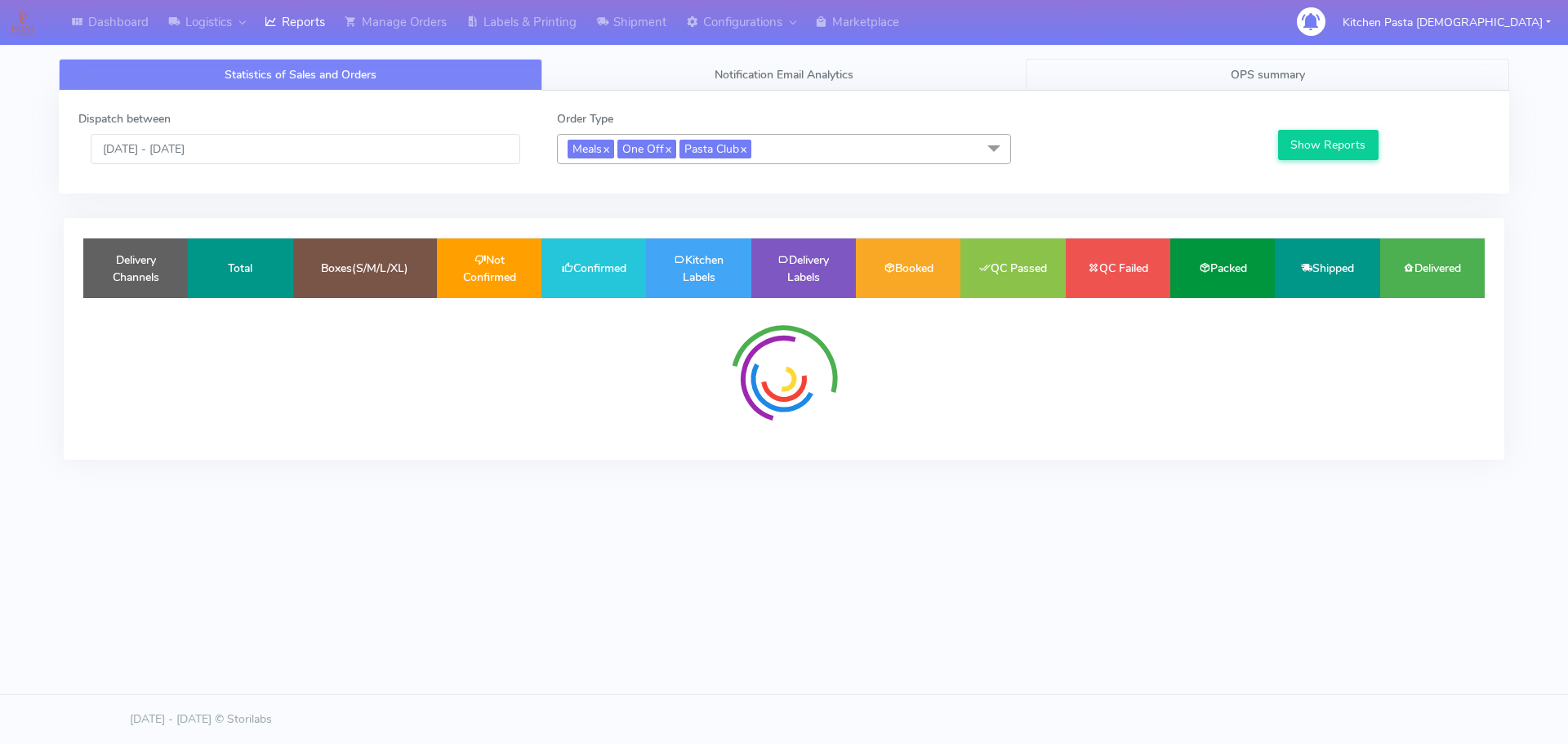
click at [1300, 69] on span "OPS summary" at bounding box center [1268, 75] width 75 height 15
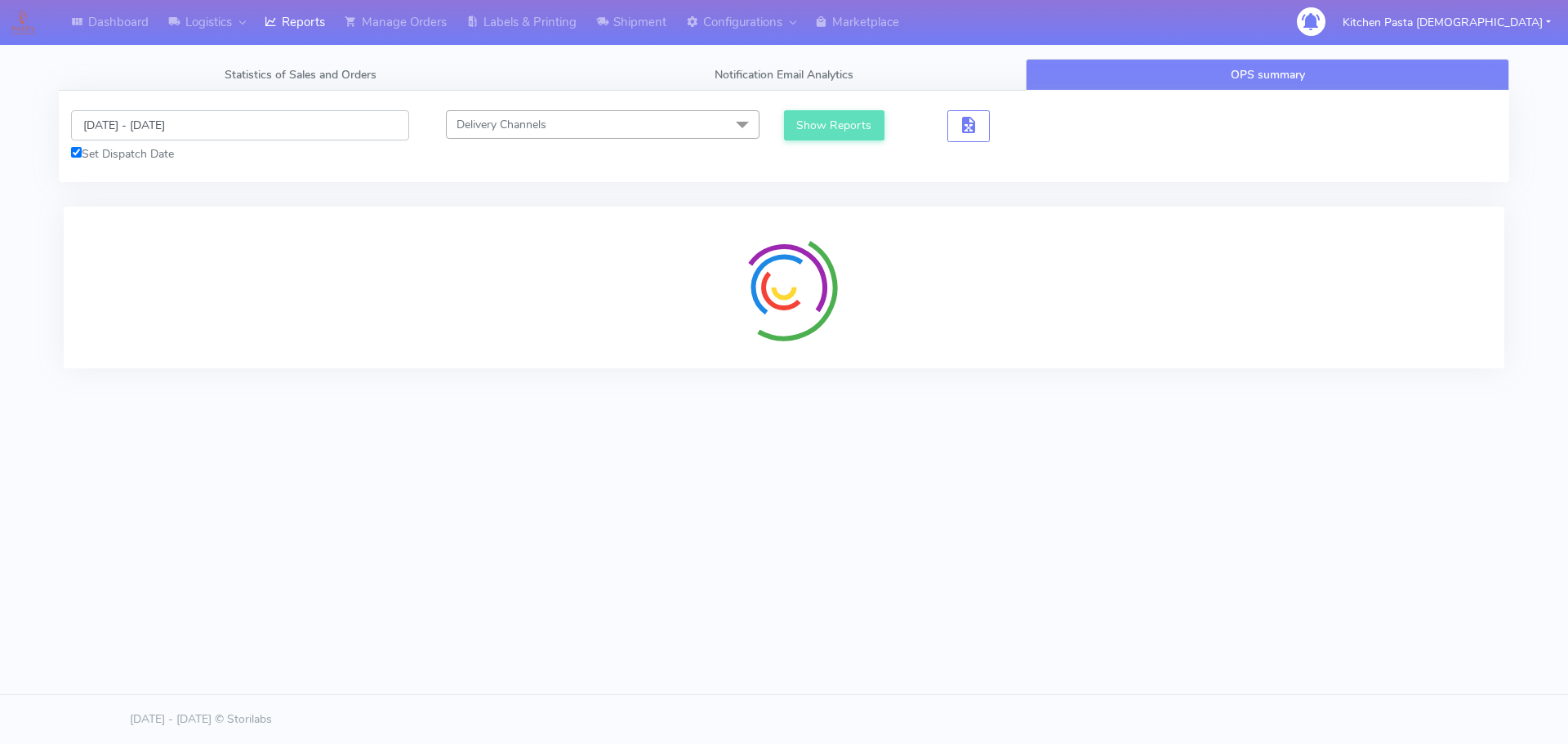
click at [132, 127] on input "[DATE] - [DATE]" at bounding box center [240, 125] width 338 height 30
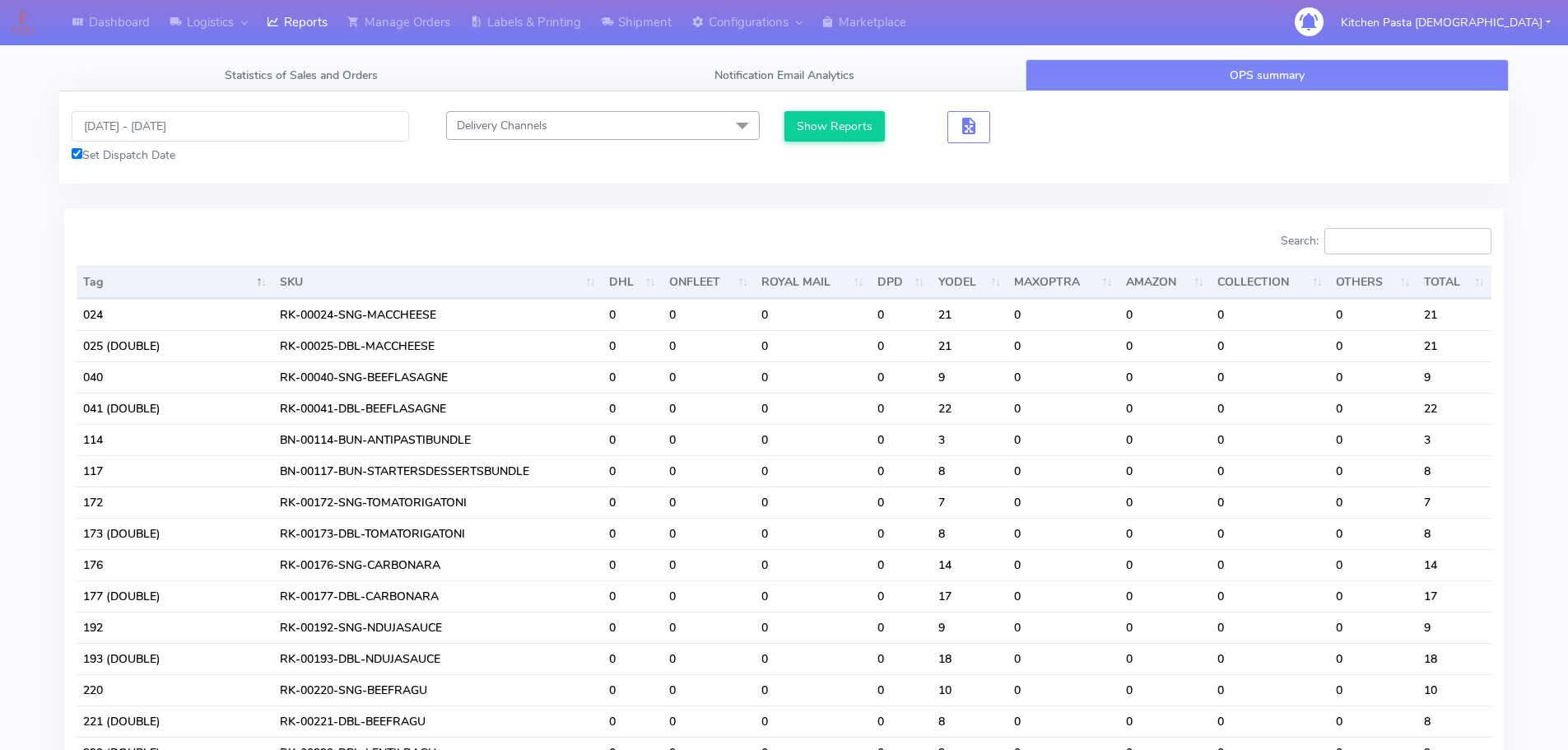
click at [1386, 239] on input "Search:" at bounding box center [1407, 241] width 167 height 26
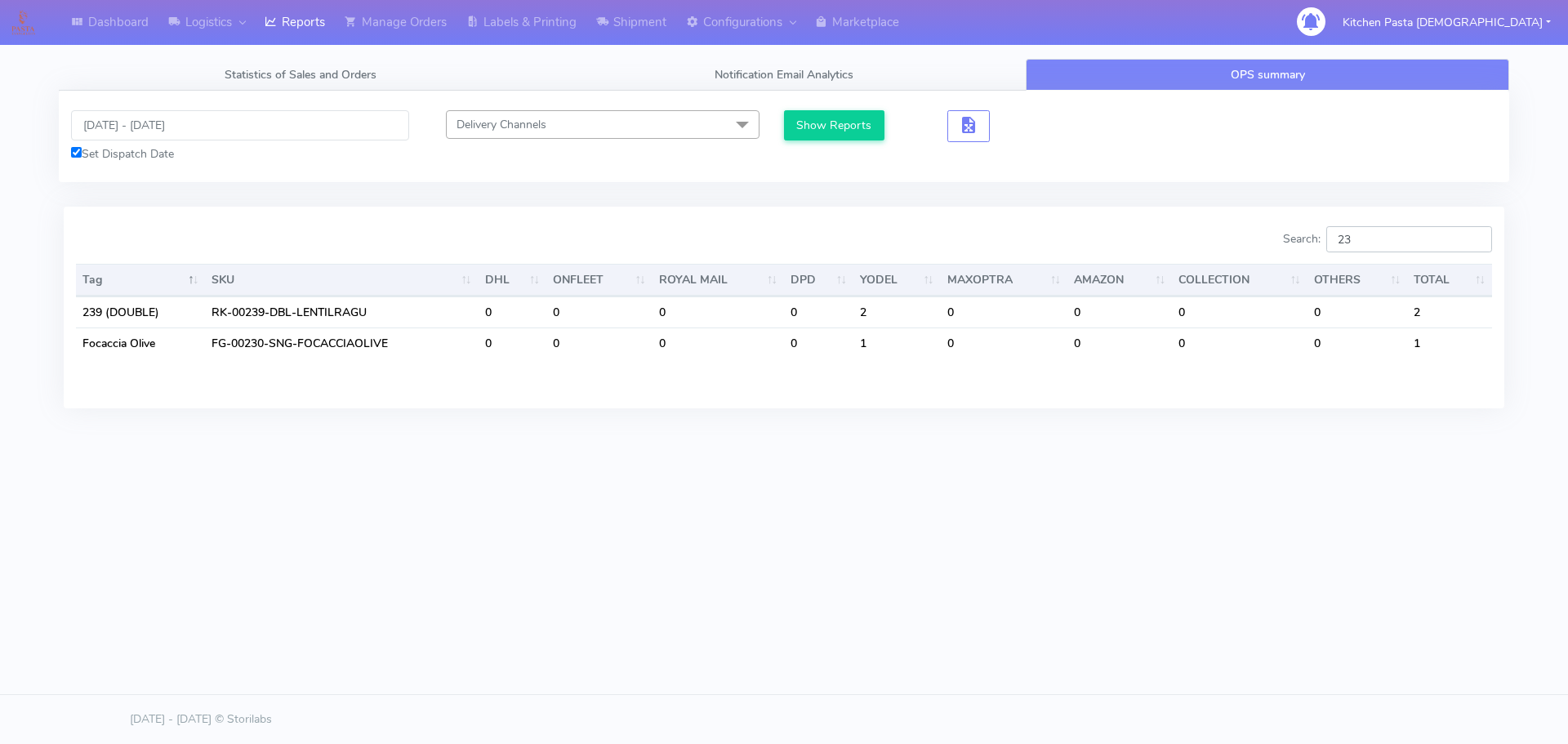
type input "239"
drag, startPoint x: 1383, startPoint y: 246, endPoint x: 1257, endPoint y: 235, distance: 126.5
click at [1262, 235] on div "Search: 239" at bounding box center [1143, 242] width 695 height 33
type input "241"
click at [167, 126] on input "[DATE] - [DATE]" at bounding box center [240, 125] width 338 height 30
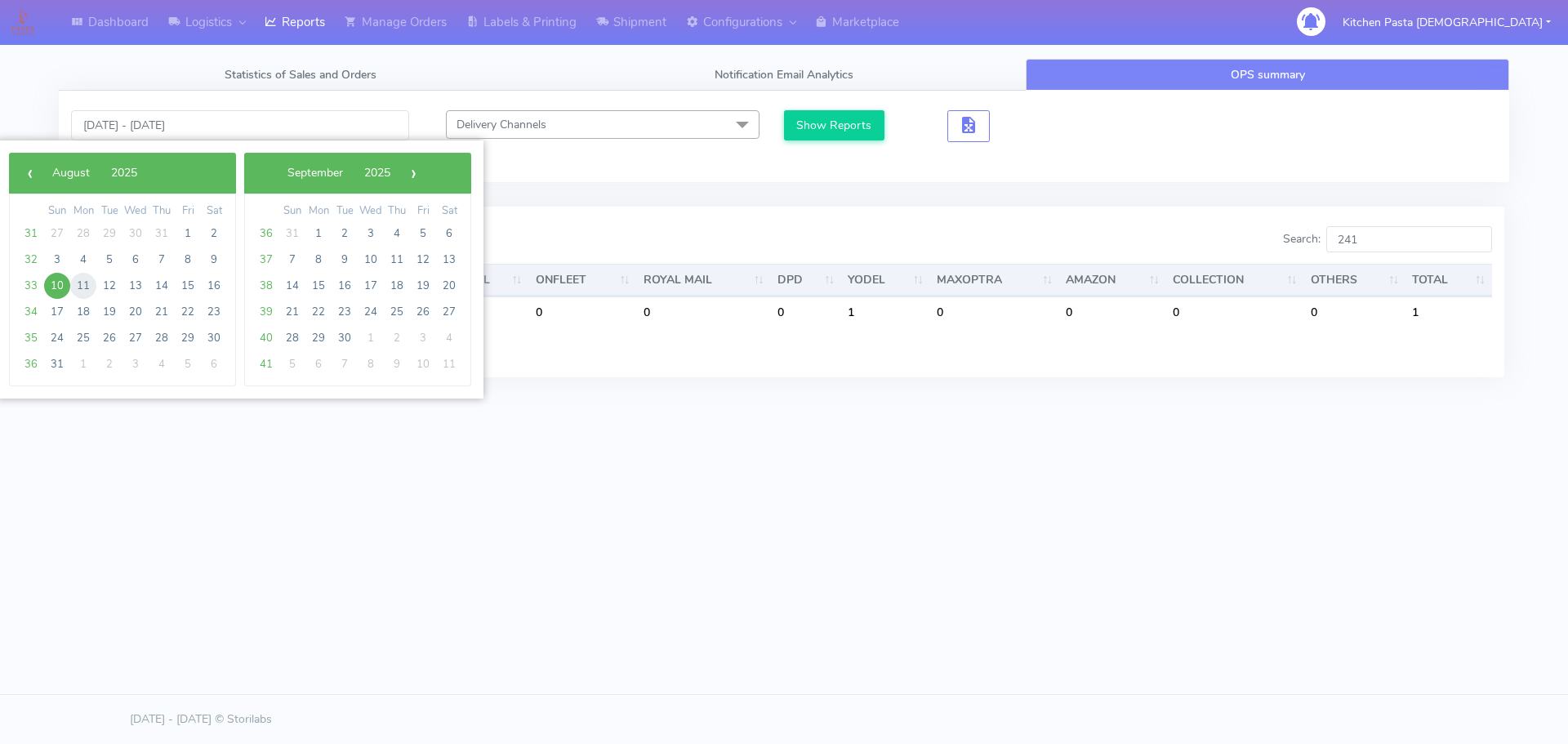
click at [76, 294] on span "11" at bounding box center [83, 285] width 26 height 26
type input "[DATE] - [DATE]"
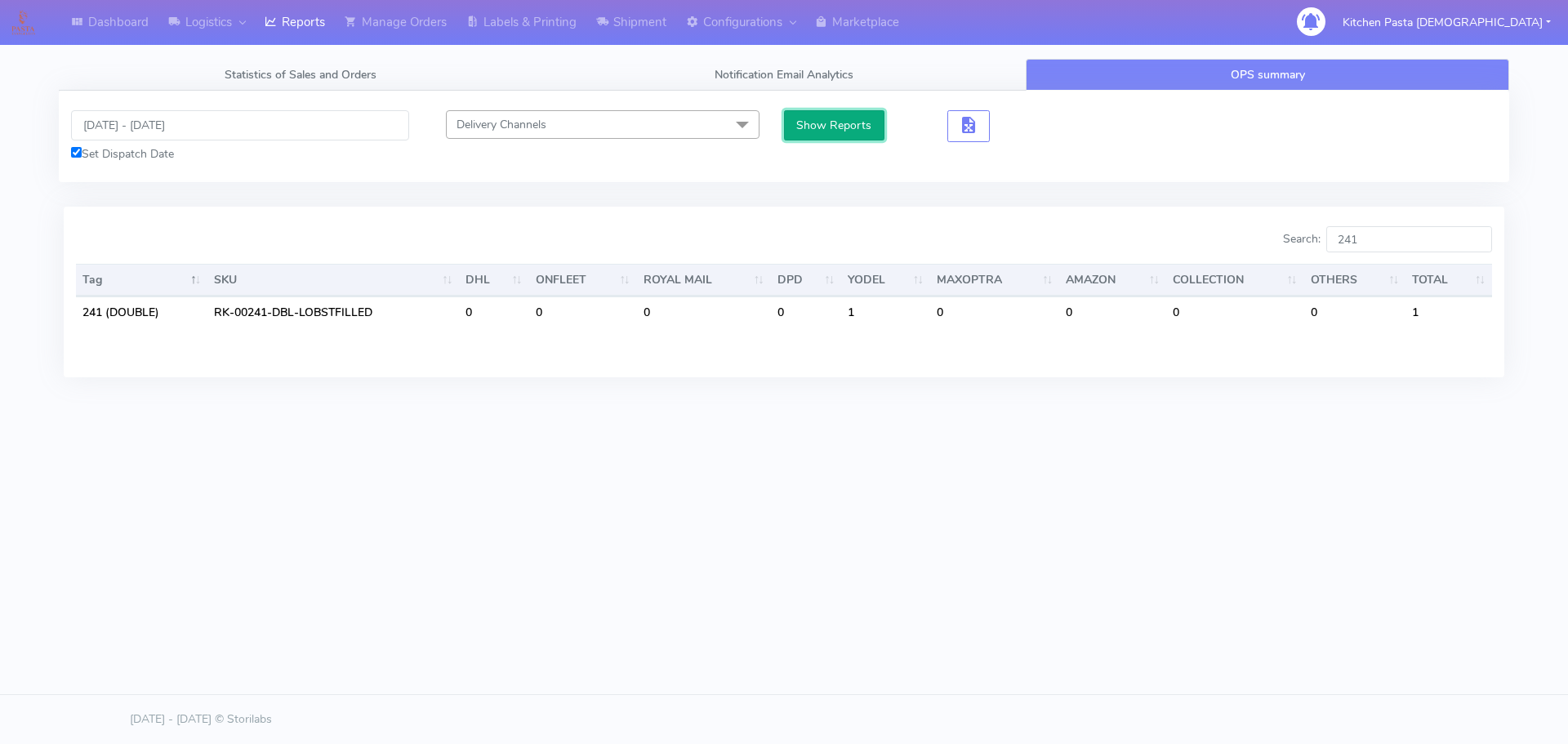
click at [840, 126] on button "Show Reports" at bounding box center [835, 125] width 101 height 30
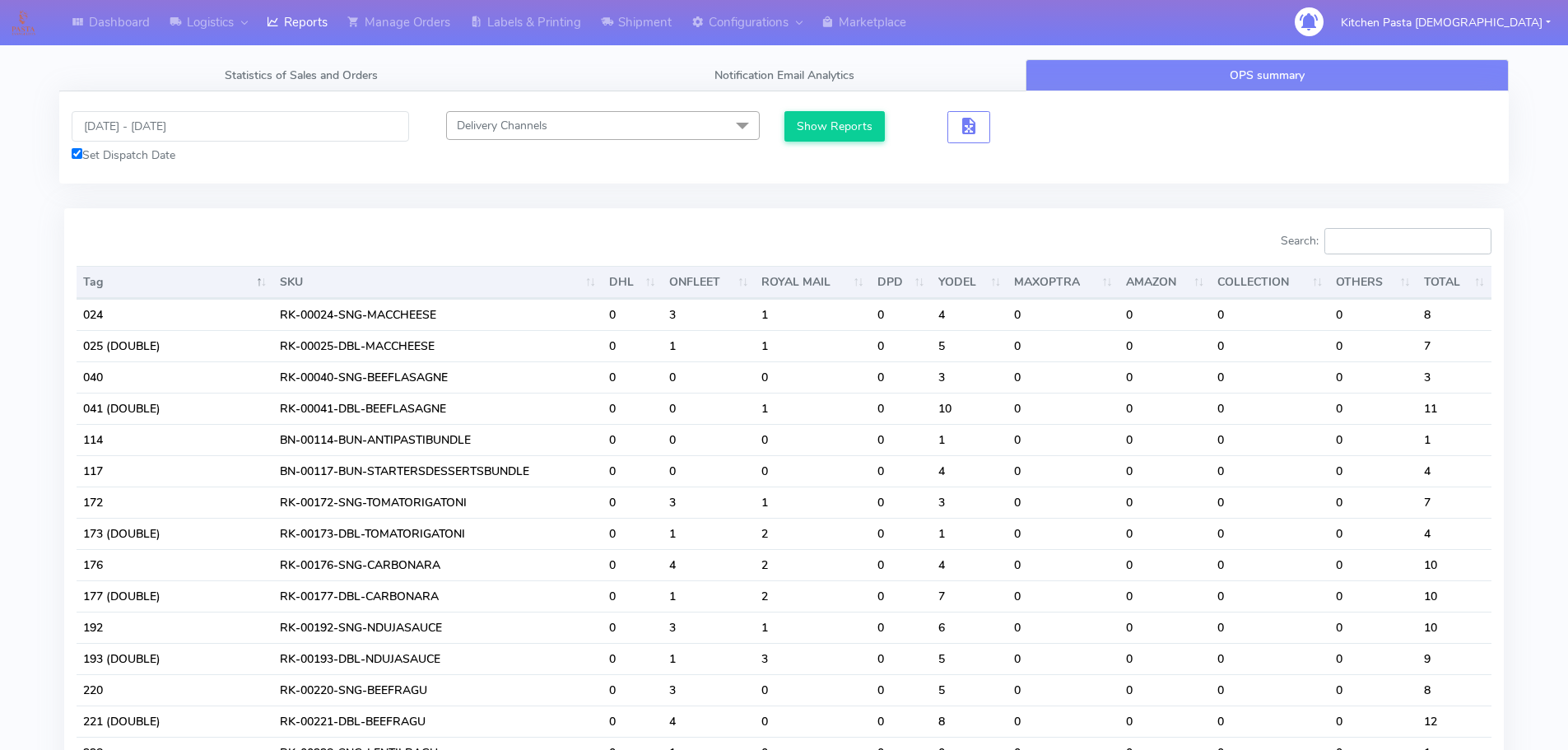
click at [1394, 238] on input "Search:" at bounding box center [1407, 241] width 167 height 26
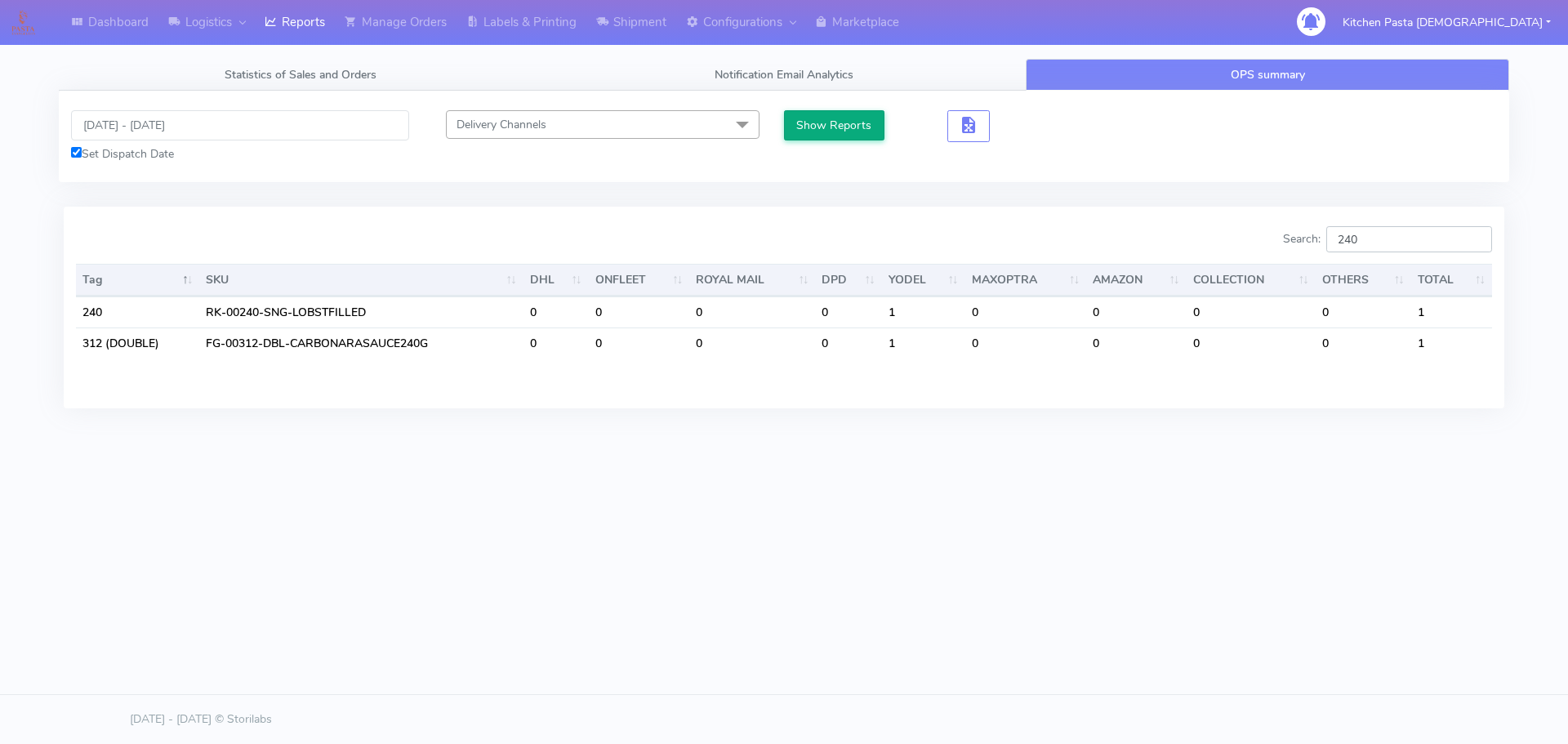
type input "240"
drag, startPoint x: 815, startPoint y: 111, endPoint x: 857, endPoint y: 115, distance: 42.2
click at [815, 112] on button "Show Reports" at bounding box center [835, 125] width 101 height 30
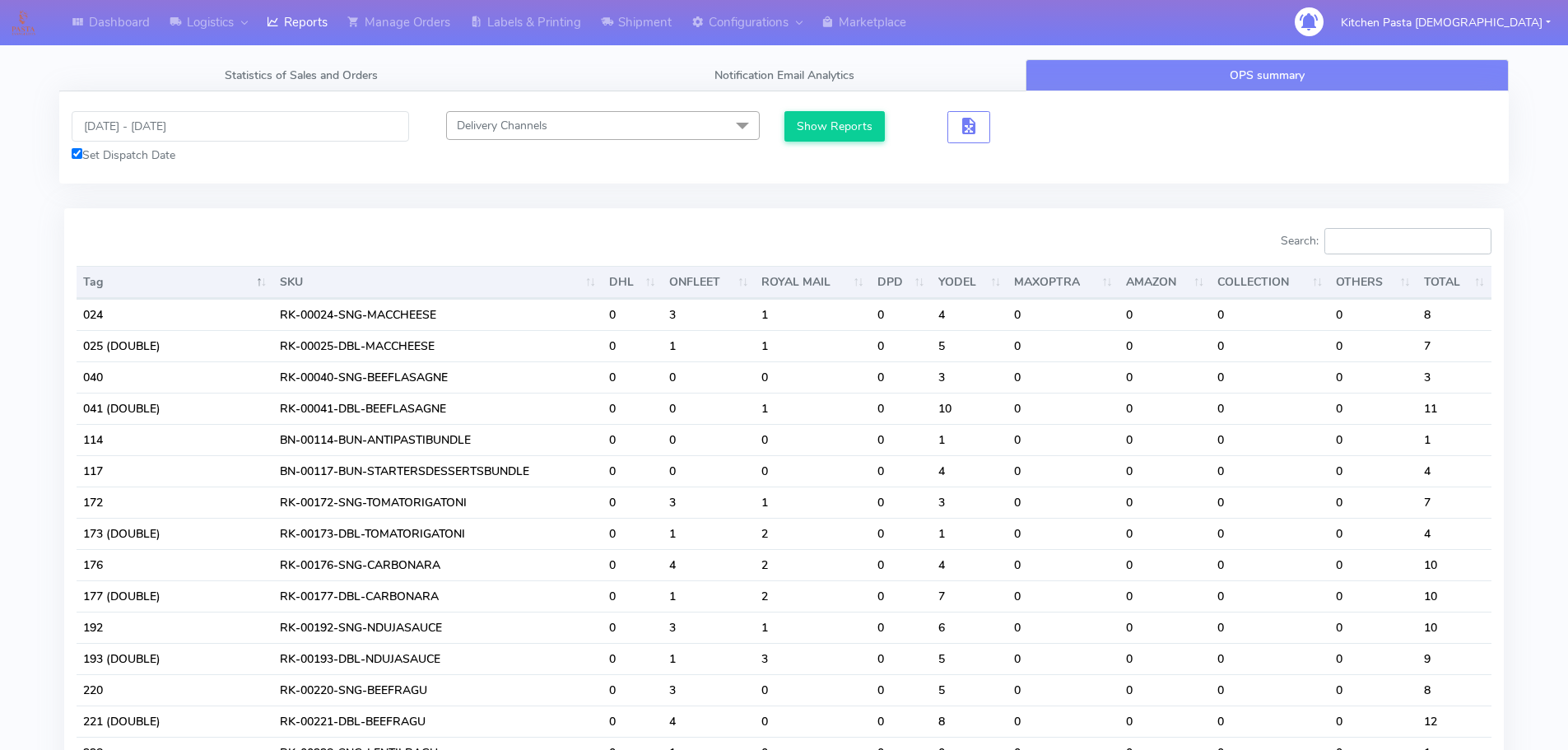
click at [1381, 244] on input "Search:" at bounding box center [1407, 241] width 167 height 26
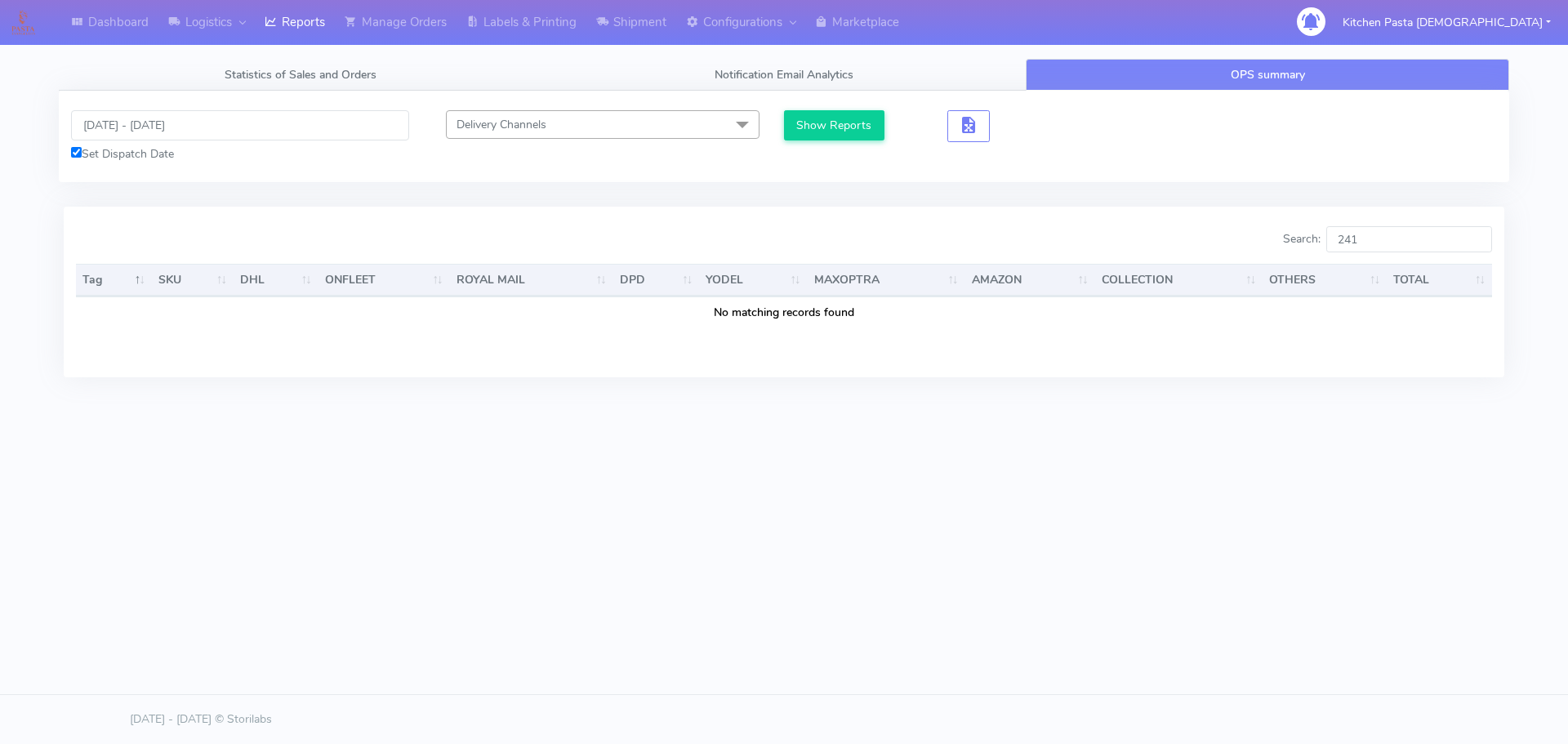
click at [1220, 562] on div "Dashboard Logistics [GEOGRAPHIC_DATA] Logistics Reports Manage Orders Labels & …" at bounding box center [784, 298] width 1568 height 596
click at [1391, 241] on input "241" at bounding box center [1409, 239] width 166 height 26
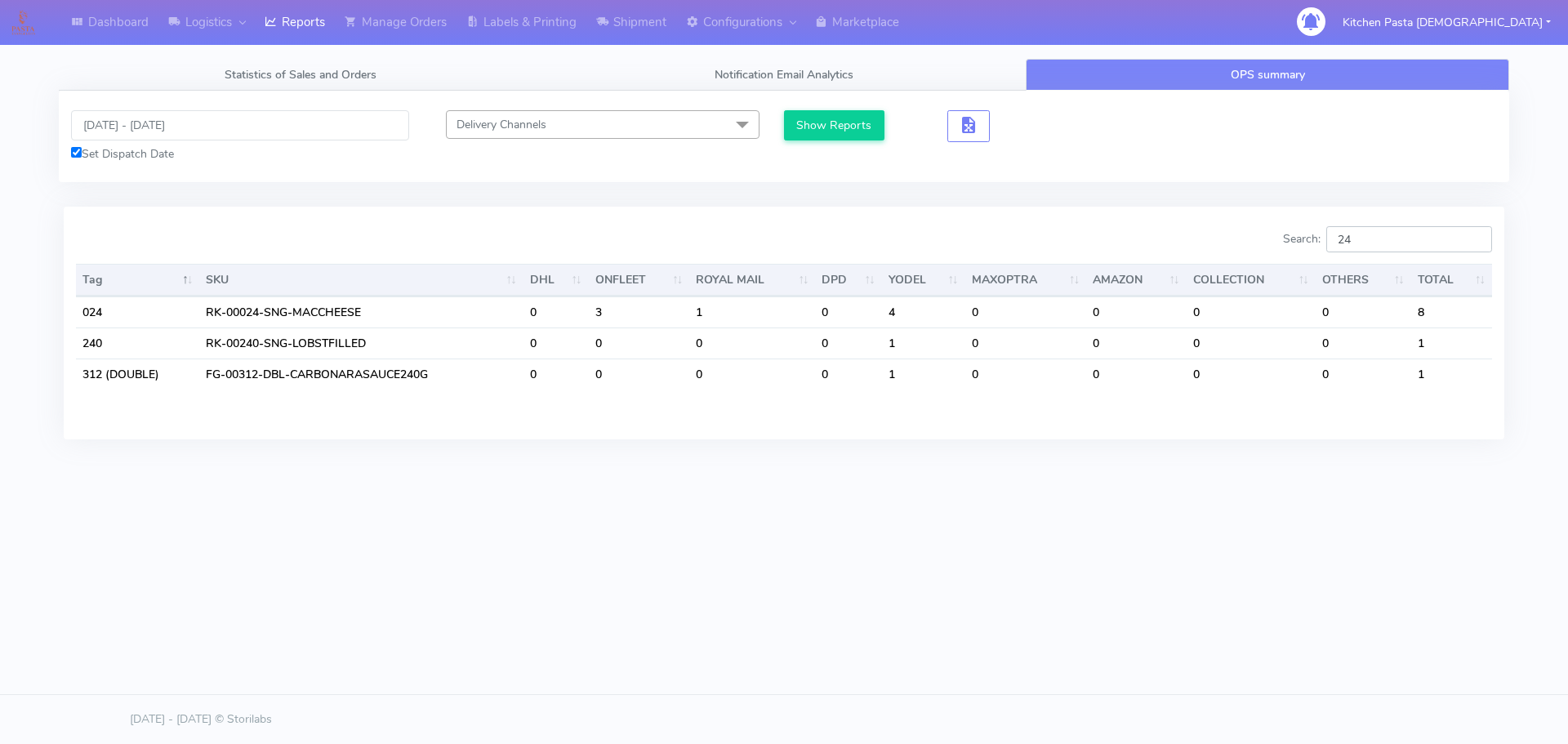
type input "241"
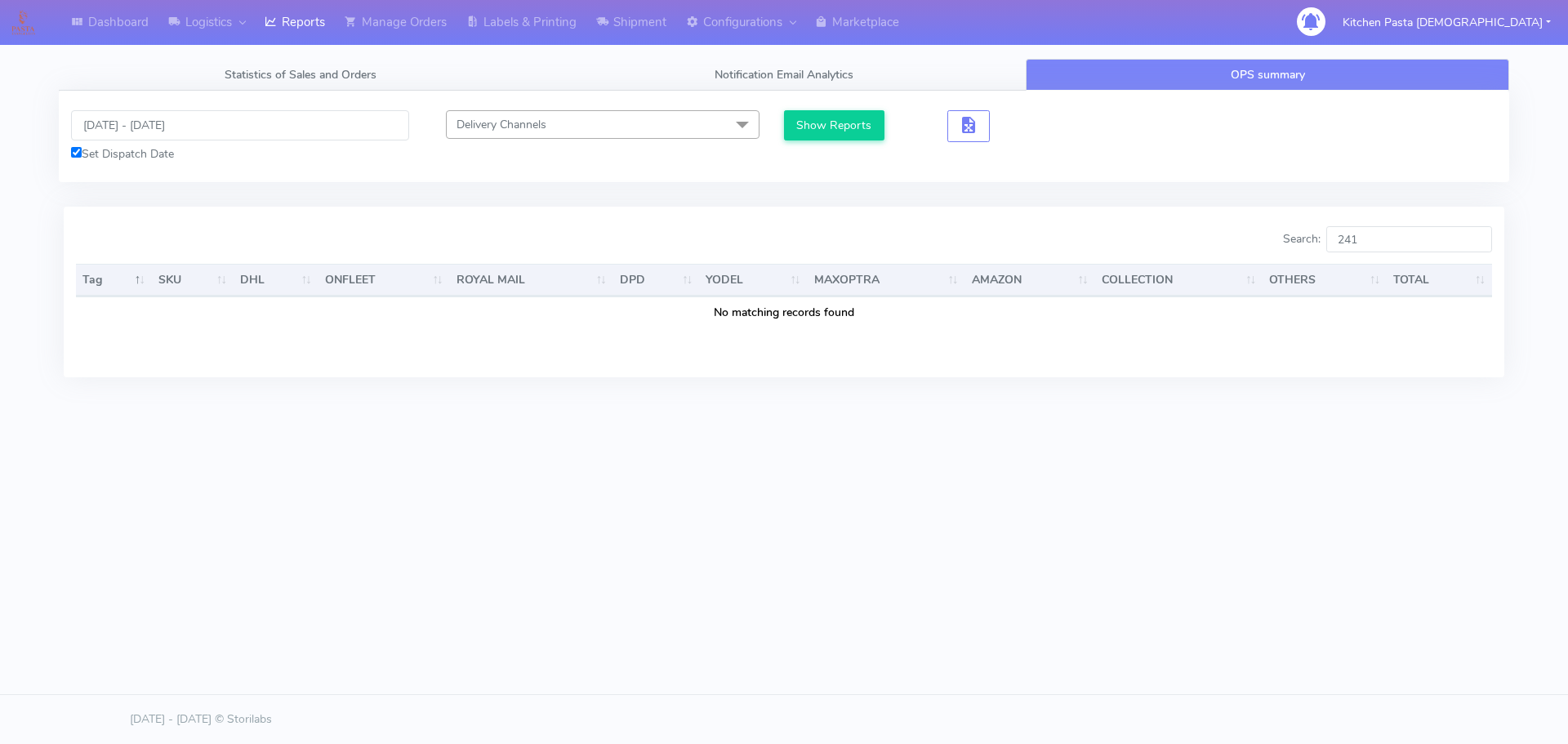
click at [1264, 387] on div "Search: 241 Tag SKU DHL ONFLEET ROYAL MAIL DPD YODEL MAXOPTRA AMAZON COLLECTION…" at bounding box center [784, 301] width 1440 height 190
click at [1394, 238] on input "241" at bounding box center [1409, 239] width 166 height 26
click at [1174, 661] on html "Dashboard Logistics [GEOGRAPHIC_DATA] Logistics Reports Manage Orders Labels & …" at bounding box center [784, 372] width 1568 height 744
drag, startPoint x: 1393, startPoint y: 232, endPoint x: 1270, endPoint y: 232, distance: 123.0
click at [1270, 232] on div "Search: 241" at bounding box center [1143, 242] width 695 height 33
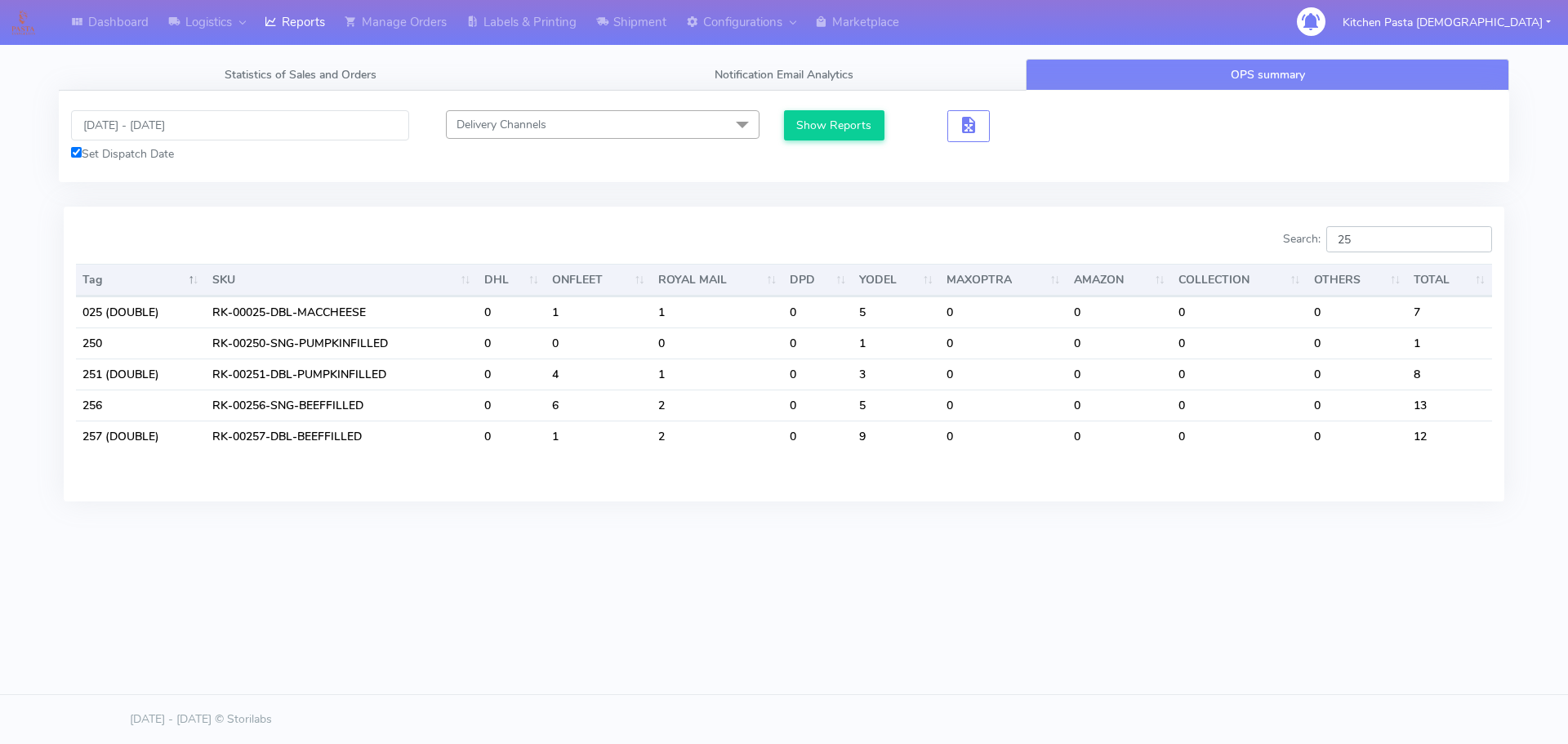
type input "2"
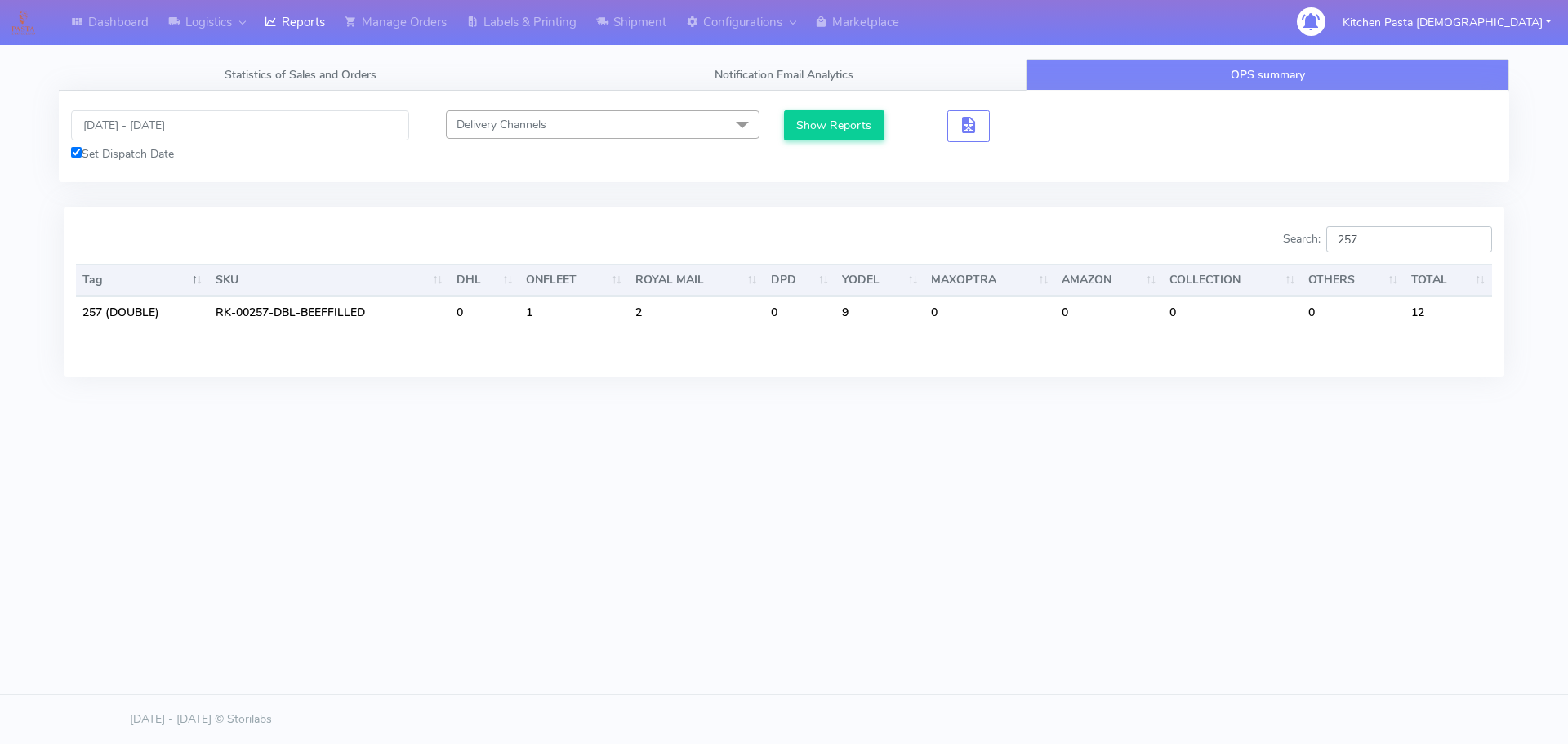
type input "257"
click at [952, 460] on div "Dashboard Logistics [GEOGRAPHIC_DATA] Logistics Reports Manage Orders Labels & …" at bounding box center [784, 298] width 1568 height 596
drag, startPoint x: 1386, startPoint y: 237, endPoint x: 1253, endPoint y: 237, distance: 133.0
click at [1253, 237] on div "Search: 257" at bounding box center [1143, 242] width 695 height 33
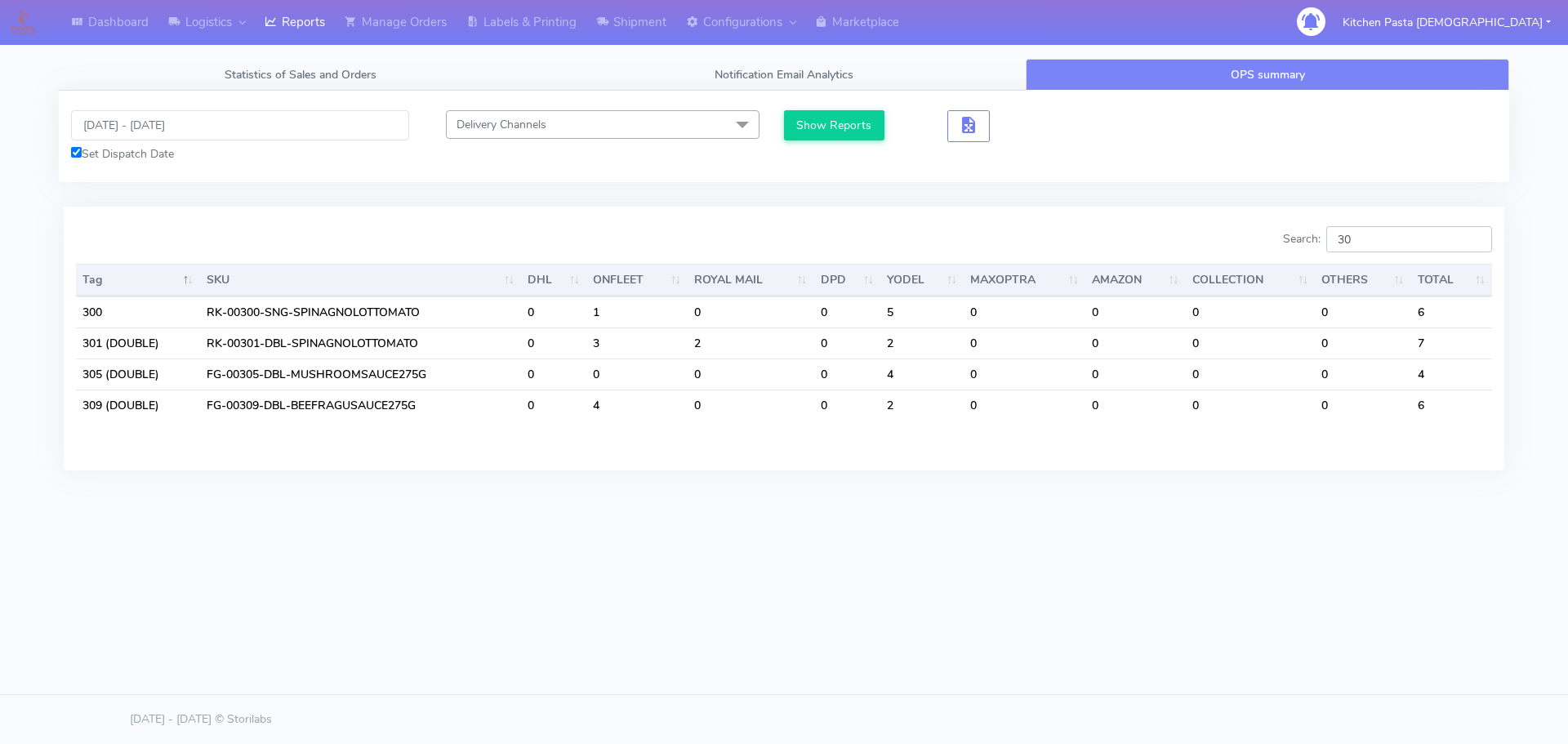
type input "3"
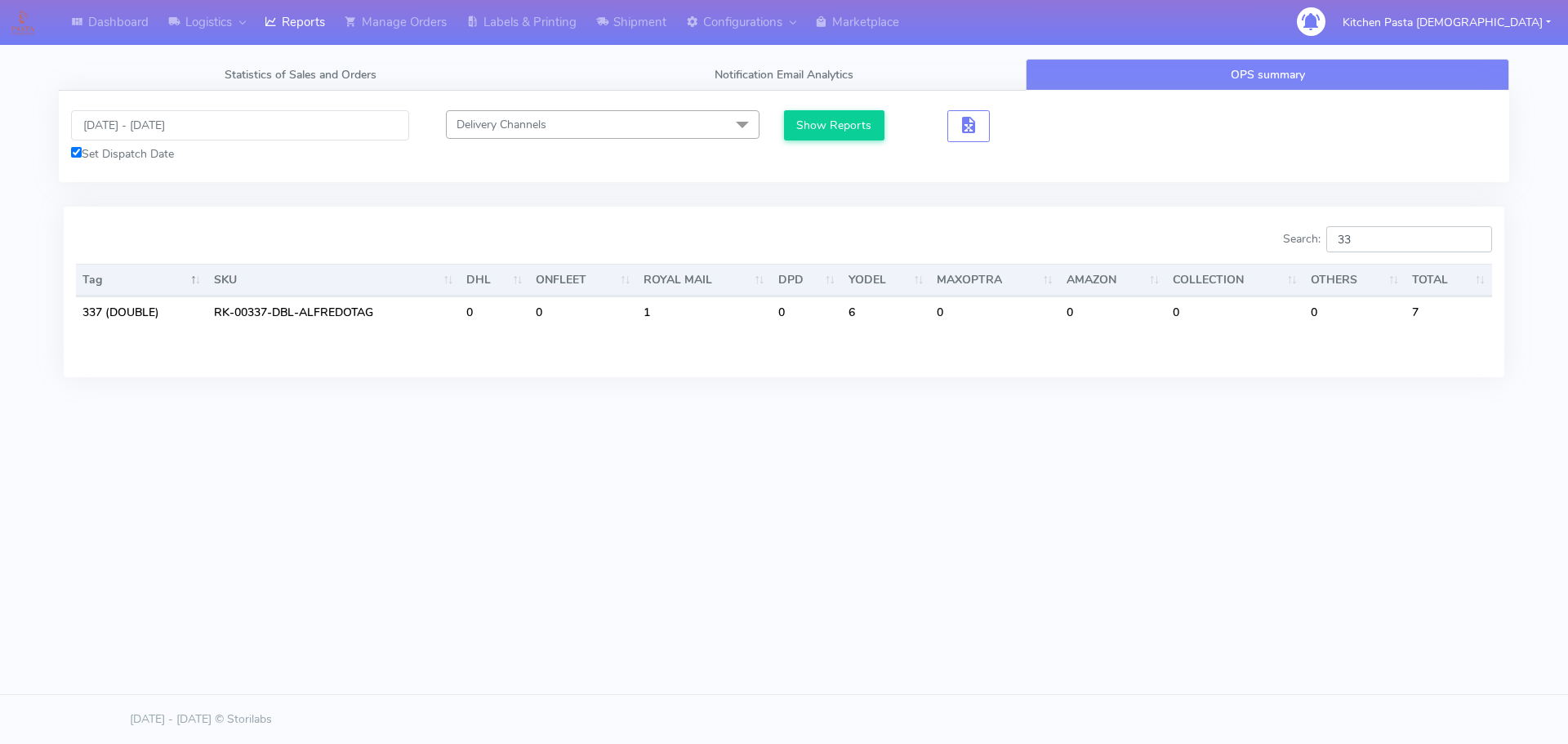
type input "3"
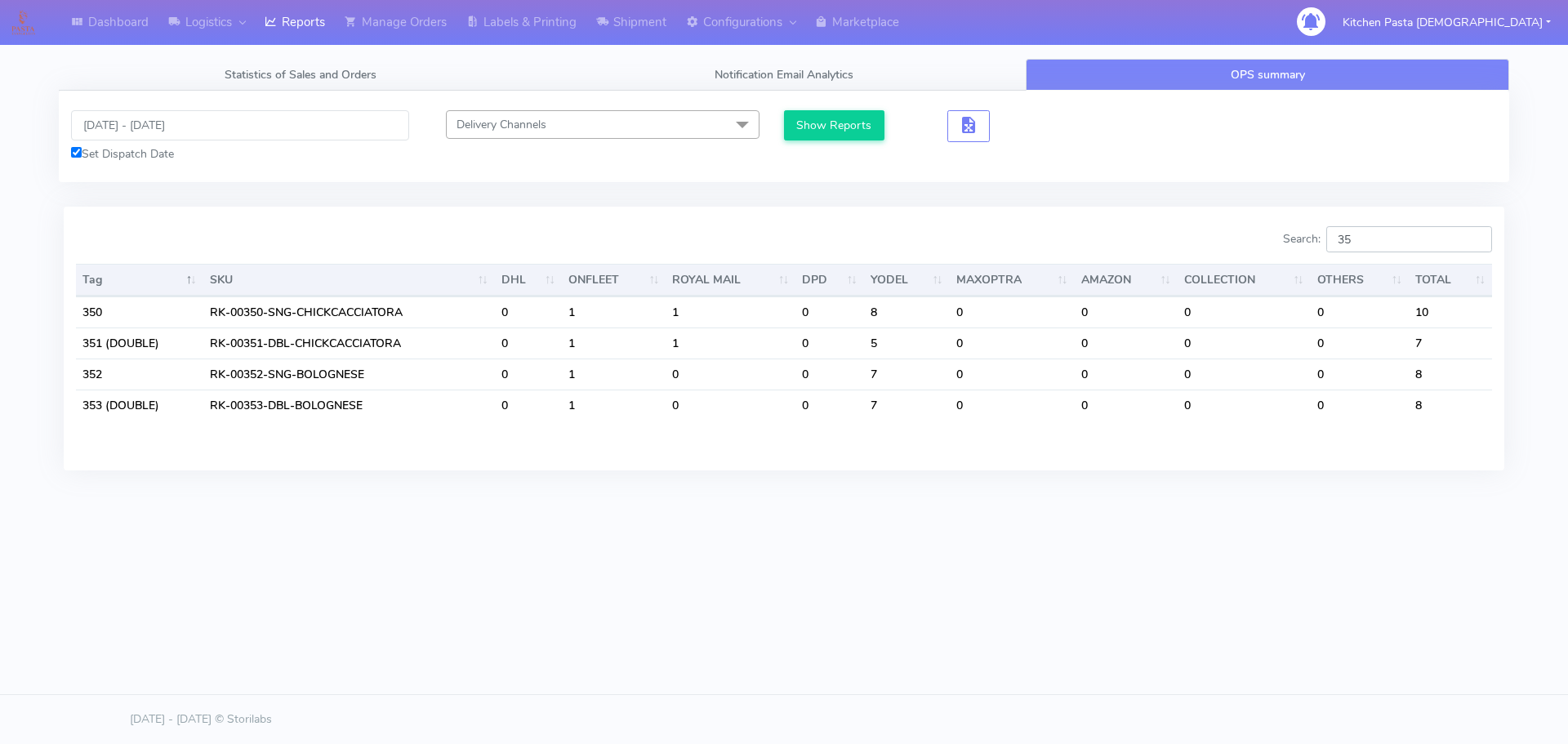
type input "3"
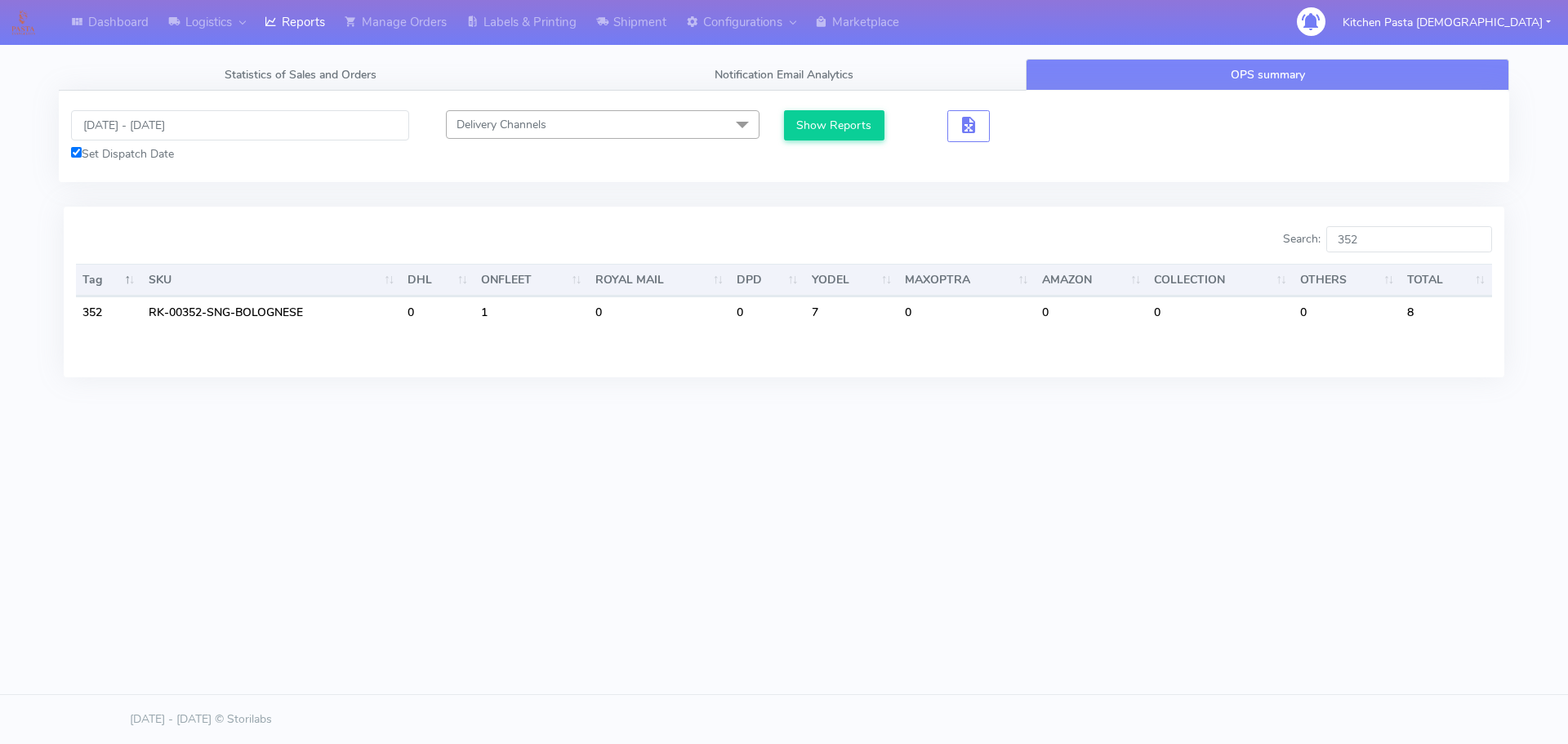
click at [925, 549] on div "Dashboard Logistics [GEOGRAPHIC_DATA] Logistics Reports Manage Orders Labels & …" at bounding box center [784, 298] width 1568 height 596
click at [1393, 232] on input "352" at bounding box center [1409, 239] width 166 height 26
type input "353"
click at [1193, 553] on div "Dashboard Logistics [GEOGRAPHIC_DATA] Logistics Reports Manage Orders Labels & …" at bounding box center [784, 298] width 1568 height 596
drag, startPoint x: 1409, startPoint y: 242, endPoint x: 1347, endPoint y: 239, distance: 62.1
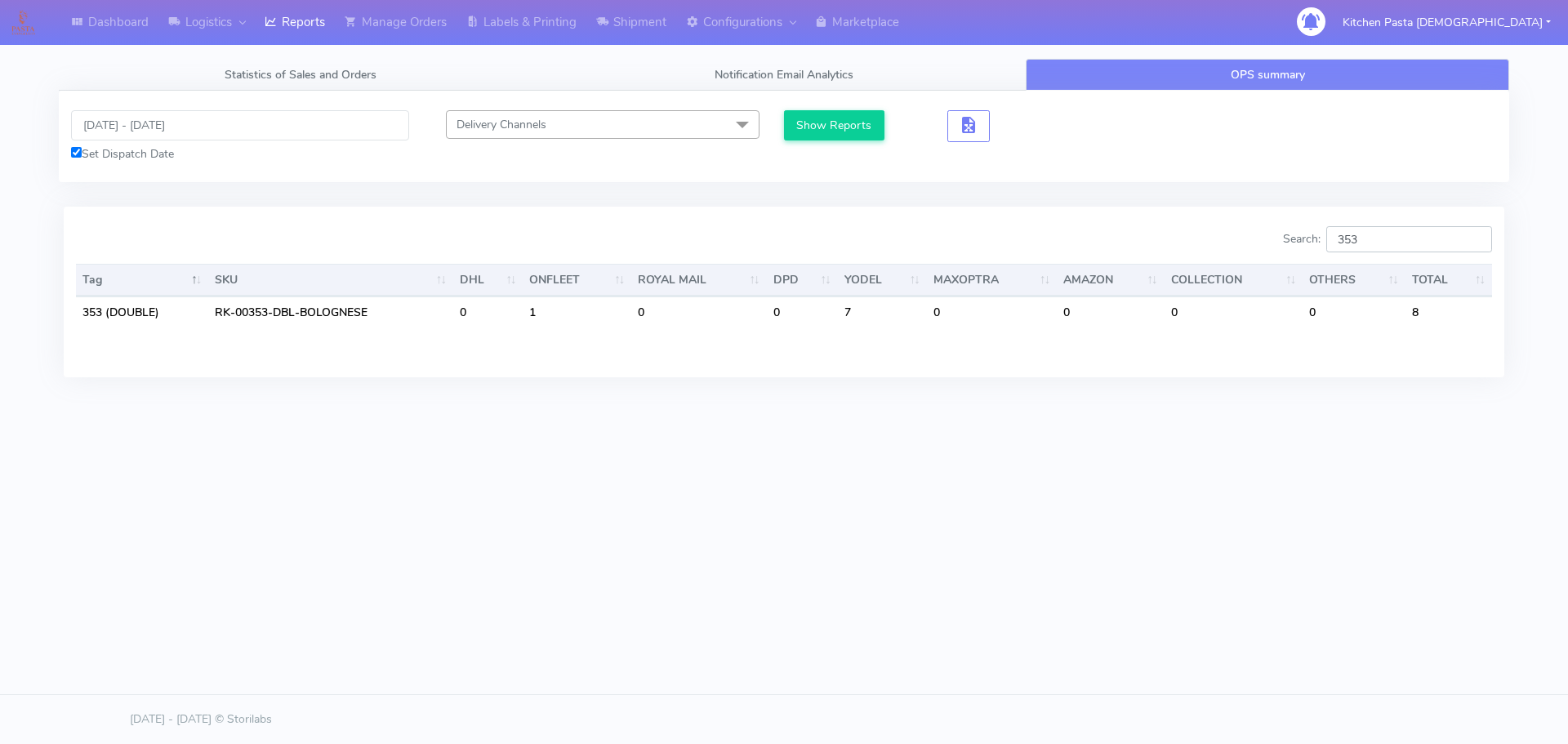
click at [1347, 239] on input "353" at bounding box center [1409, 239] width 166 height 26
click at [688, 103] on div "[DATE] - [DATE] Set Dispatch Date Delivery Channels Select All DHL OnFleet Roya…" at bounding box center [784, 136] width 1451 height 91
